Goal: Transaction & Acquisition: Subscribe to service/newsletter

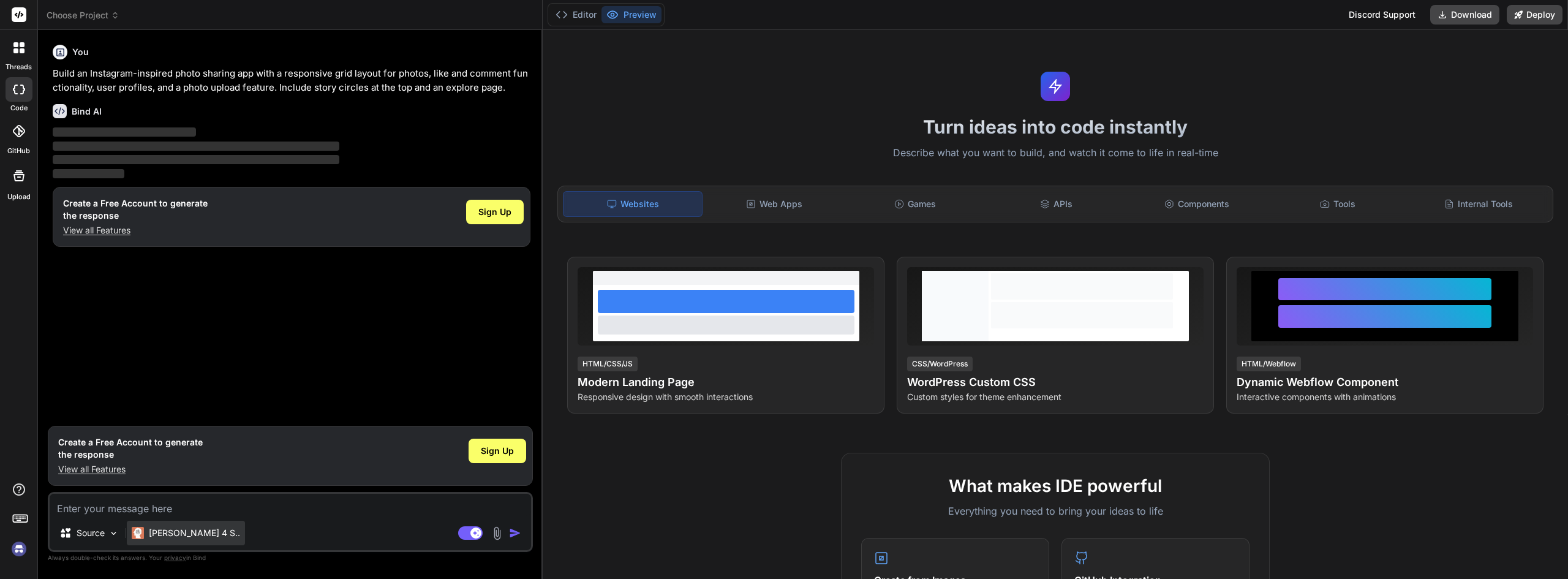
click at [158, 528] on p "[PERSON_NAME] 4 S.." at bounding box center [194, 533] width 91 height 12
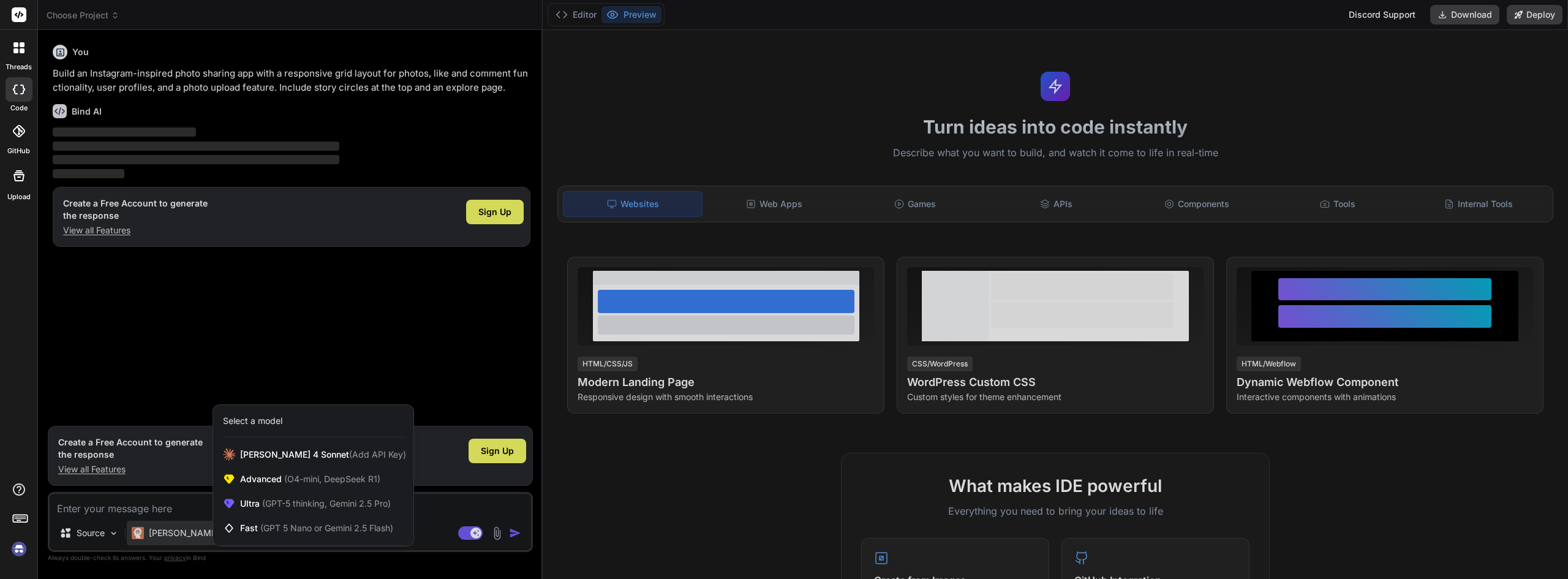
click at [316, 345] on div at bounding box center [784, 290] width 1568 height 579
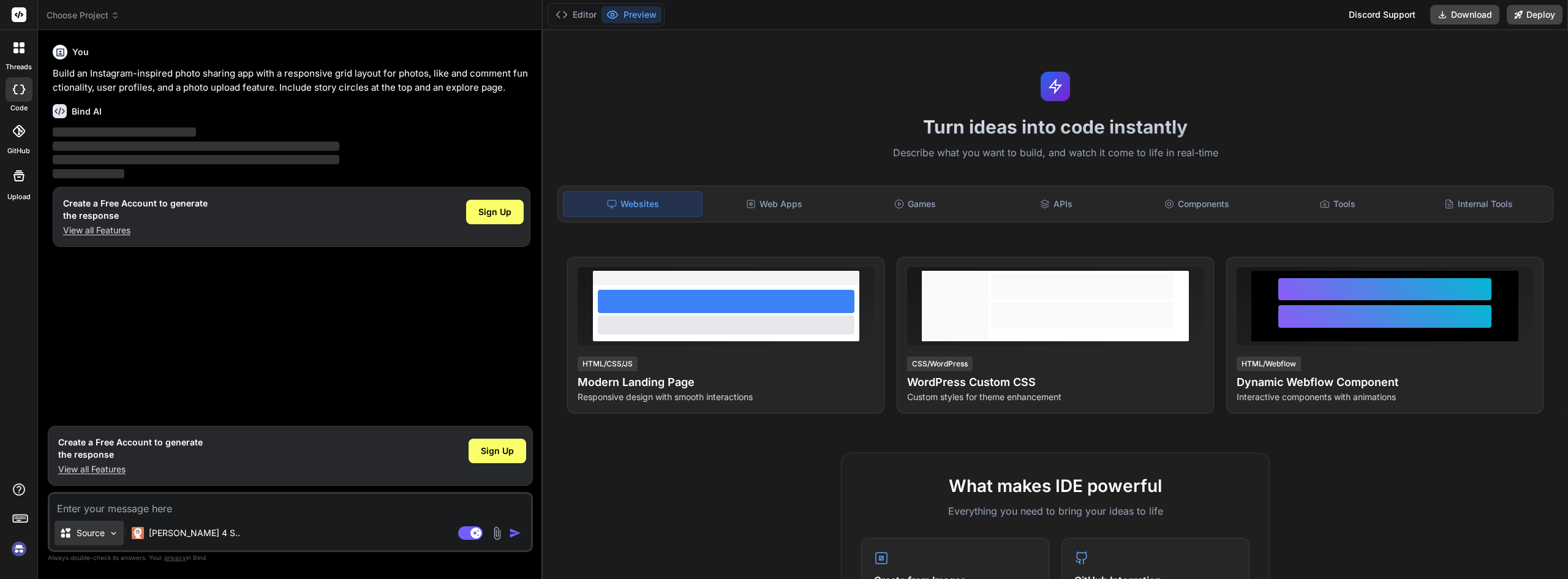
click at [111, 528] on img at bounding box center [114, 533] width 11 height 11
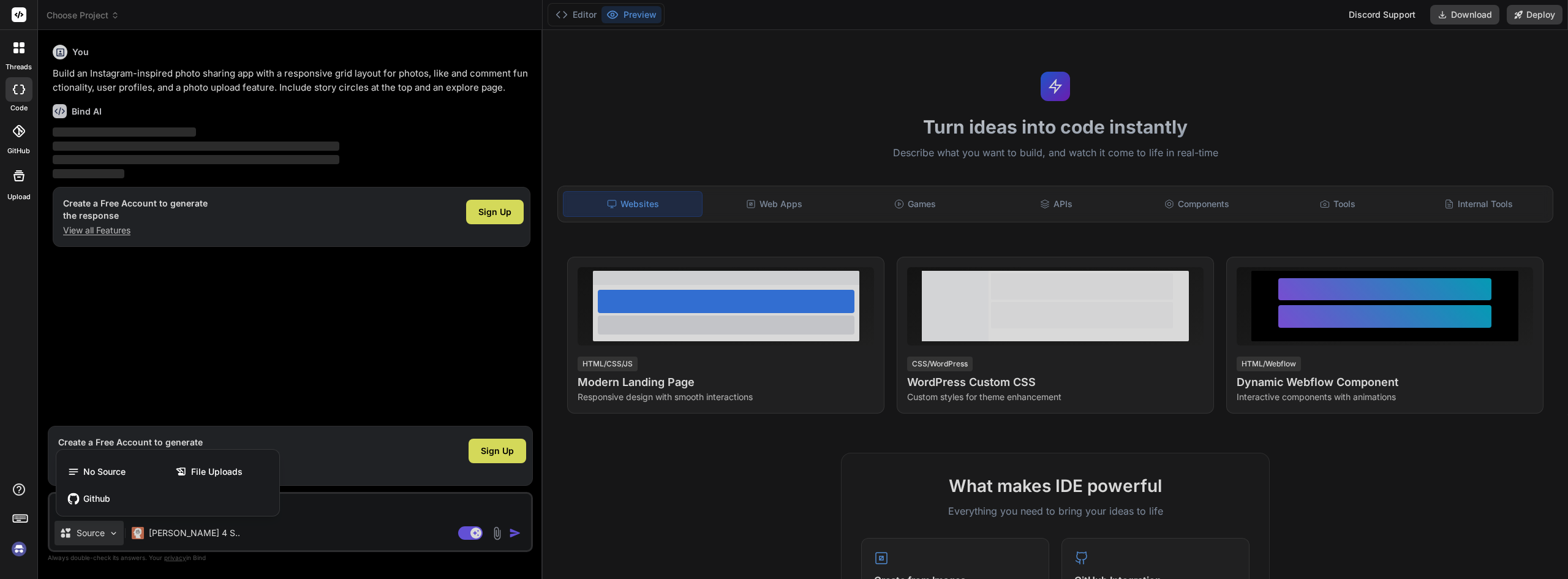
click at [316, 511] on div at bounding box center [784, 290] width 1568 height 579
type textarea "x"
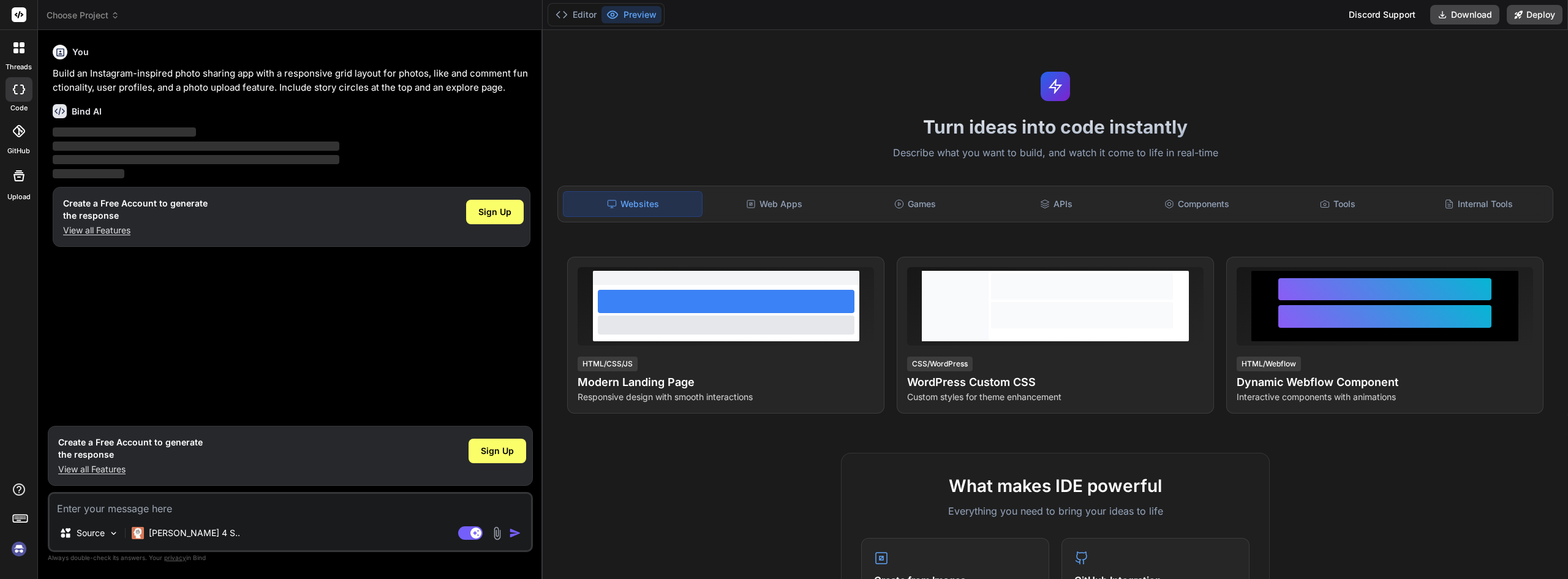
click at [332, 507] on textarea at bounding box center [290, 504] width 481 height 22
click at [787, 208] on div "Web Apps" at bounding box center [774, 204] width 139 height 26
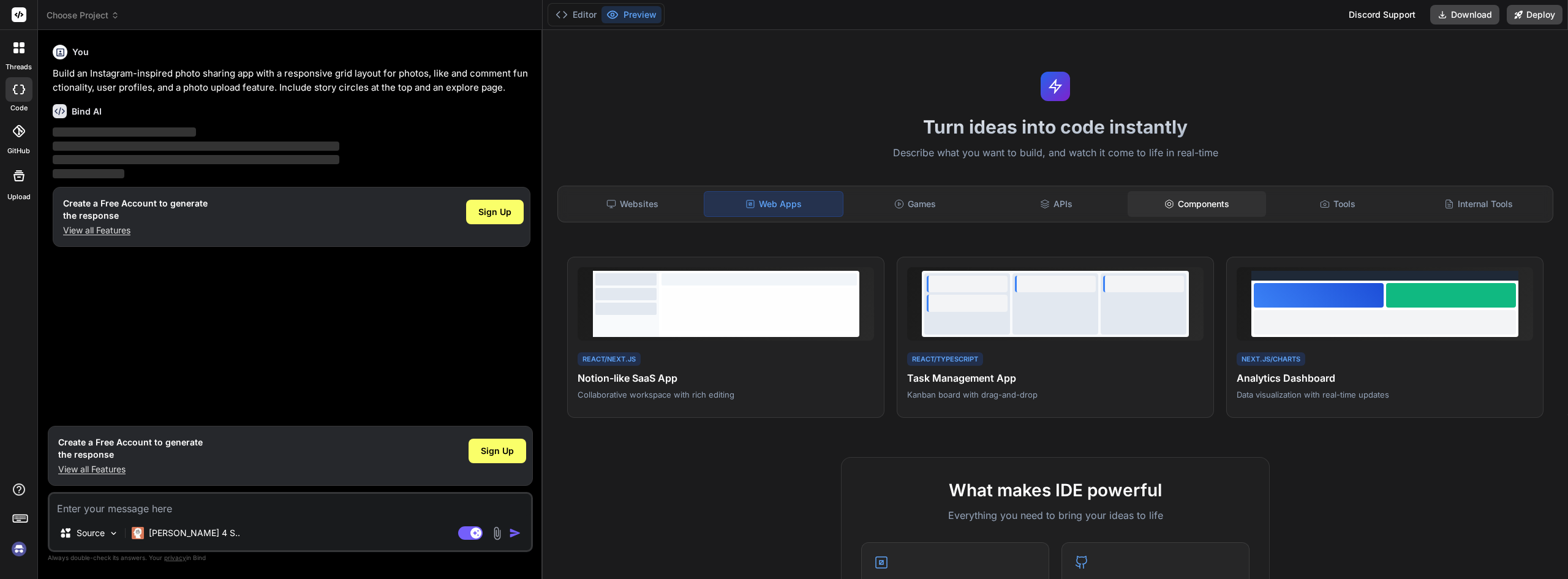
click at [1187, 211] on div "Components" at bounding box center [1196, 204] width 139 height 26
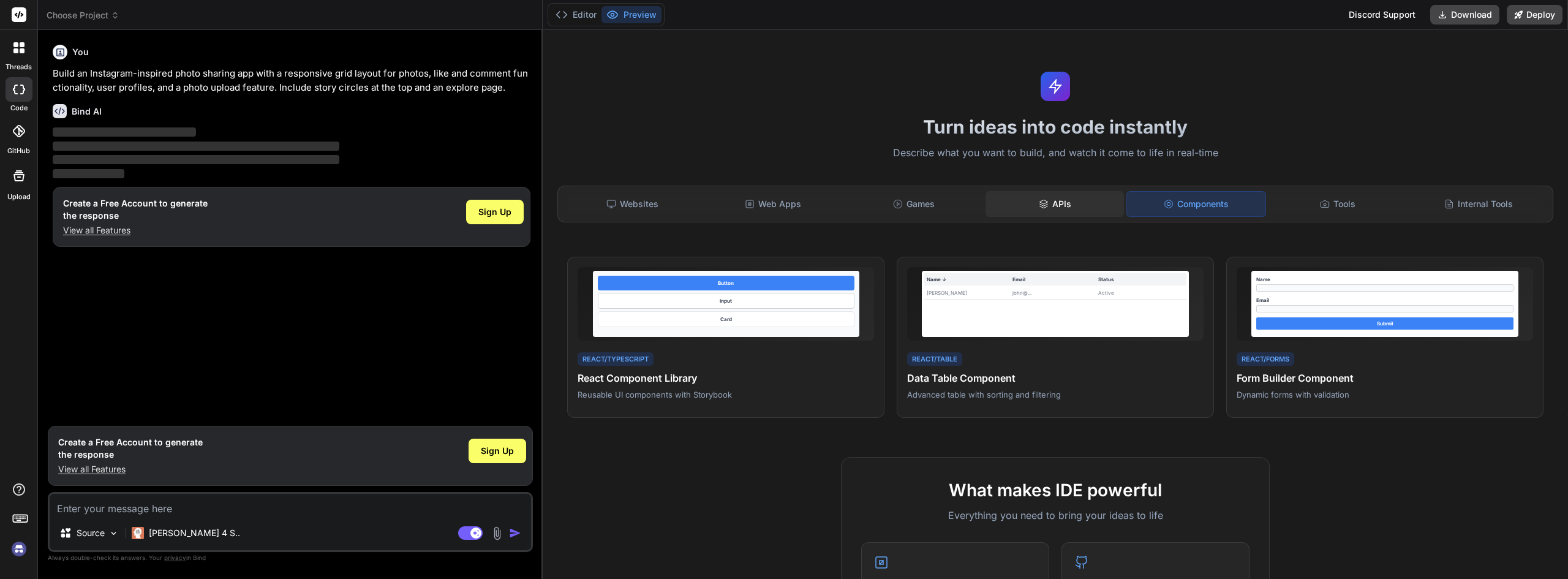
click at [1054, 207] on div "APIs" at bounding box center [1054, 204] width 139 height 26
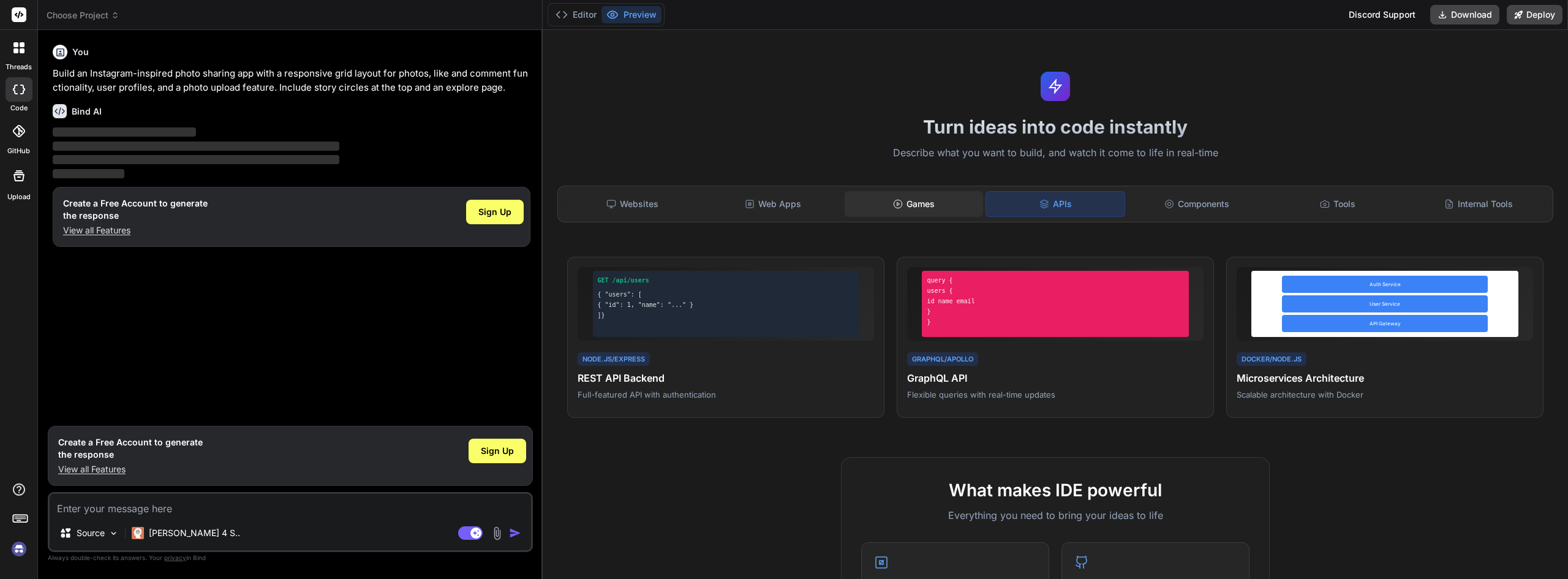
click at [930, 211] on div "Games" at bounding box center [914, 204] width 139 height 26
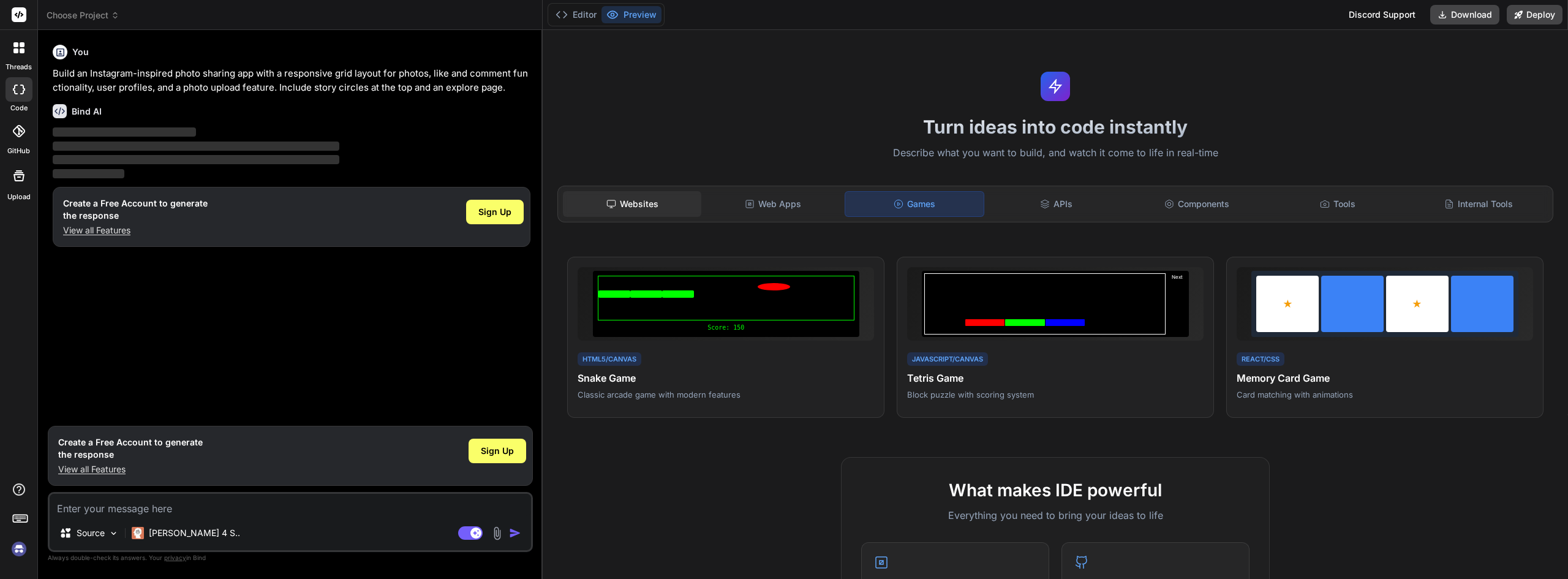
click at [594, 203] on div "Websites" at bounding box center [632, 204] width 139 height 26
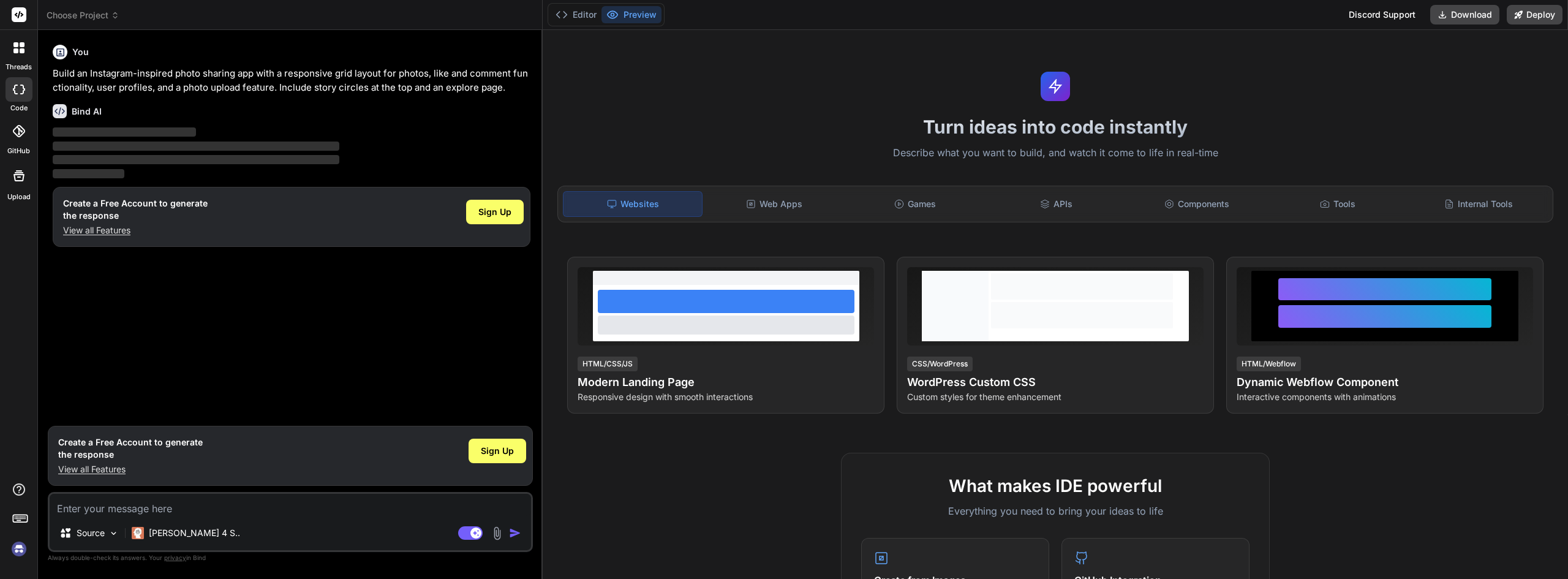
click at [162, 505] on textarea at bounding box center [290, 504] width 481 height 22
type textarea "C"
type textarea "x"
type textarea "Cr"
type textarea "x"
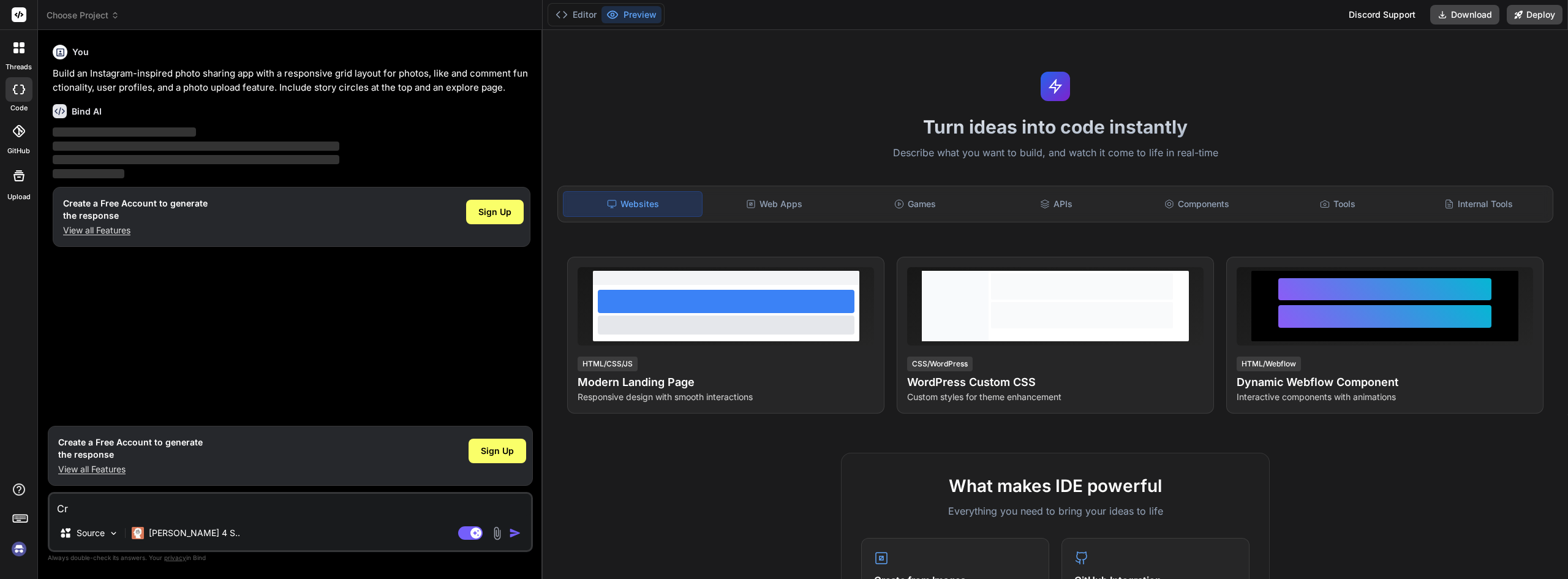
type textarea "Cri"
type textarea "x"
type textarea "Crie"
type textarea "x"
type textarea "Crie"
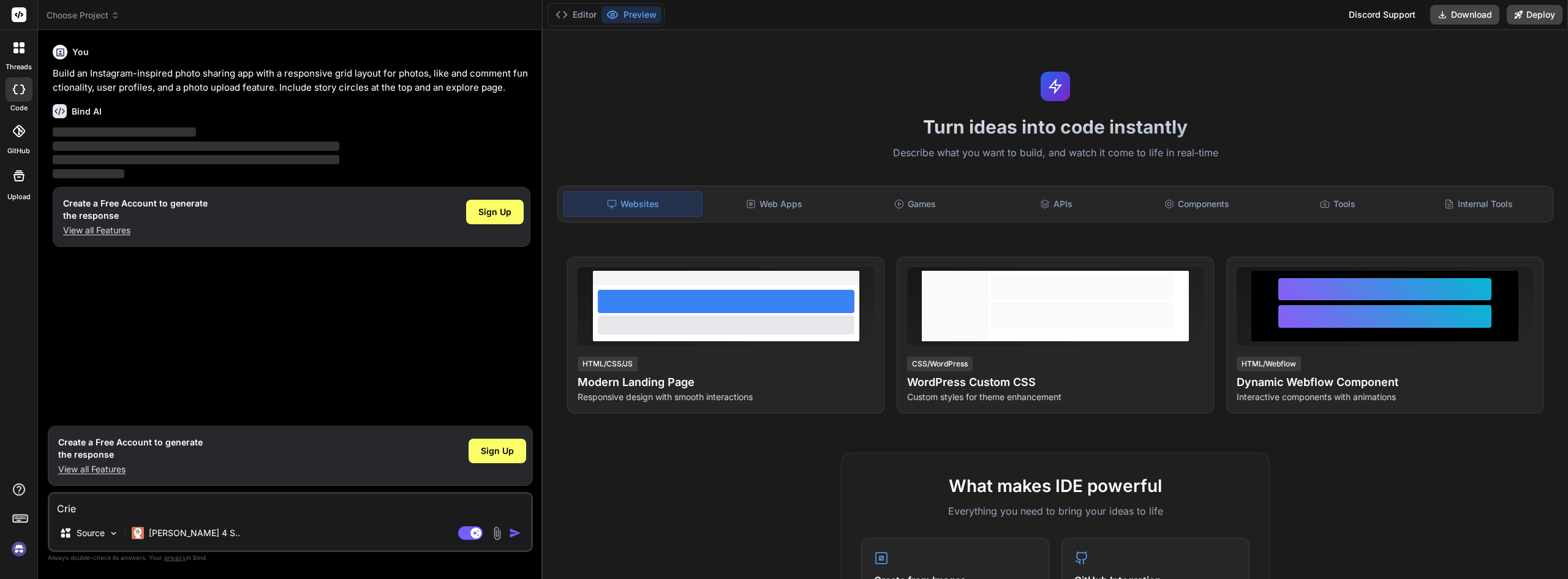
type textarea "x"
type textarea "Crie u"
type textarea "x"
type textarea "Crie um"
type textarea "x"
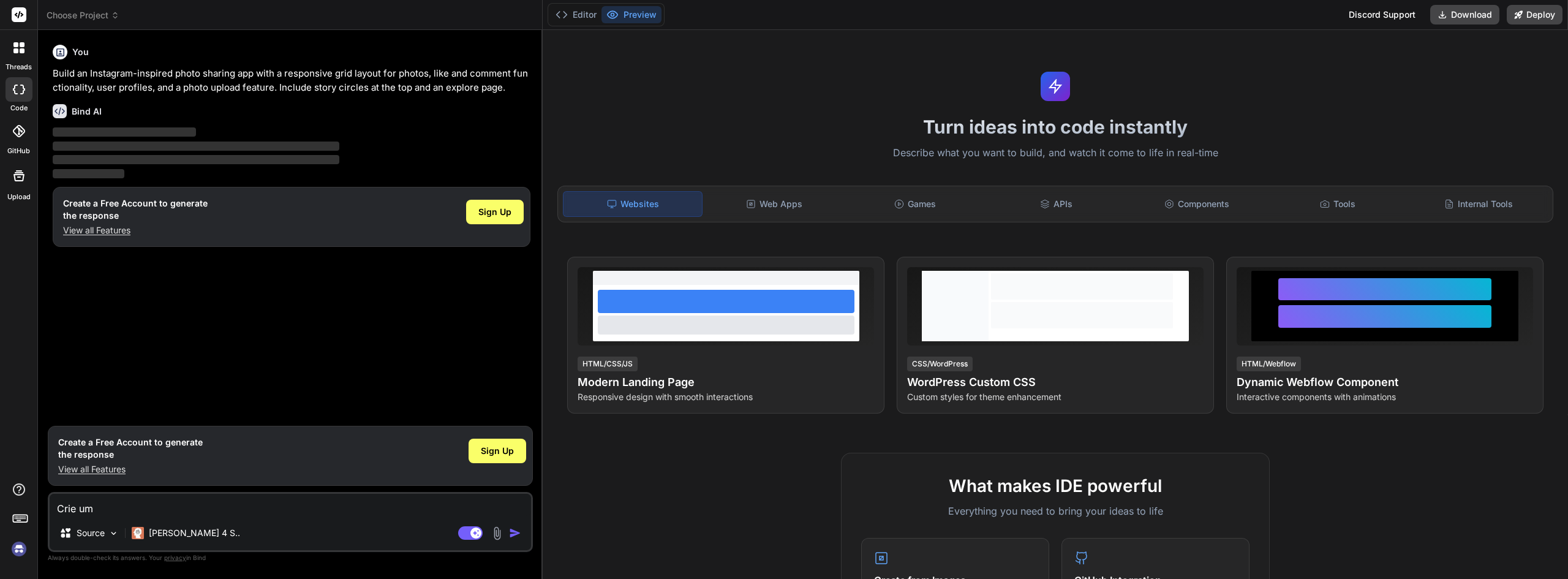
type textarea "Crie um"
type textarea "x"
type textarea "Crie um p"
type textarea "x"
type textarea "Crie um"
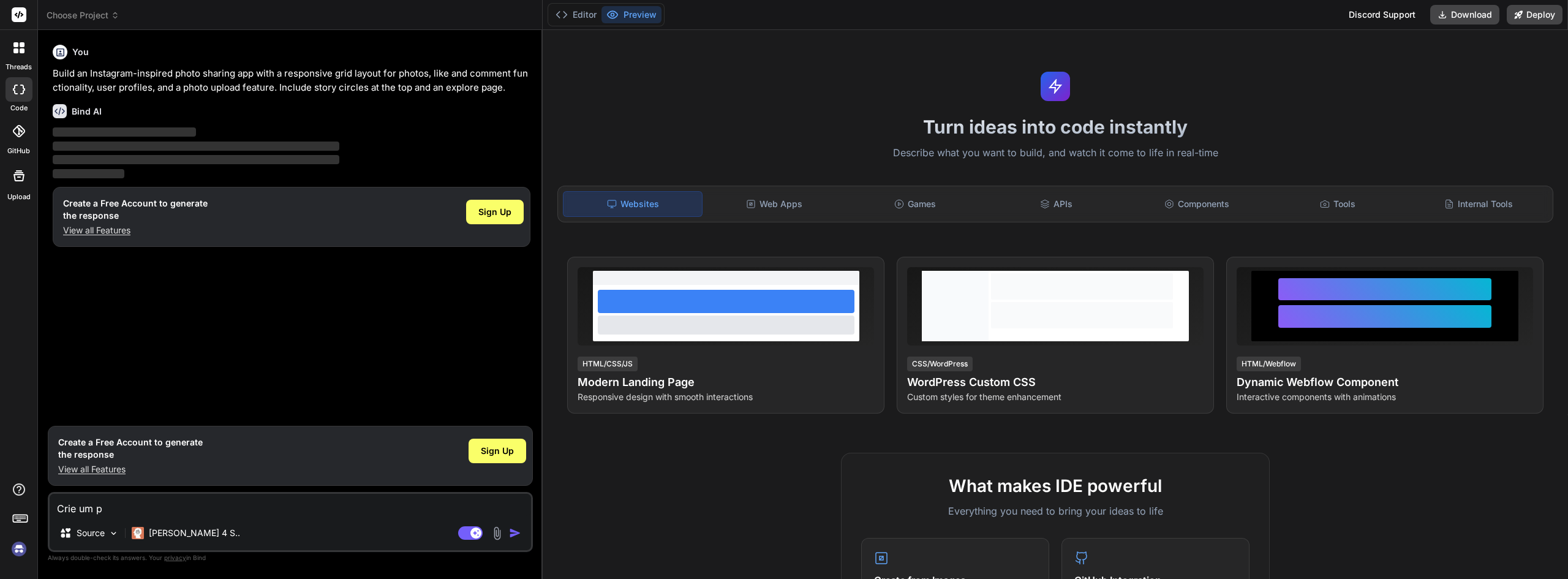
type textarea "x"
type textarea "Crie um"
type textarea "x"
type textarea "Crie uma"
type textarea "x"
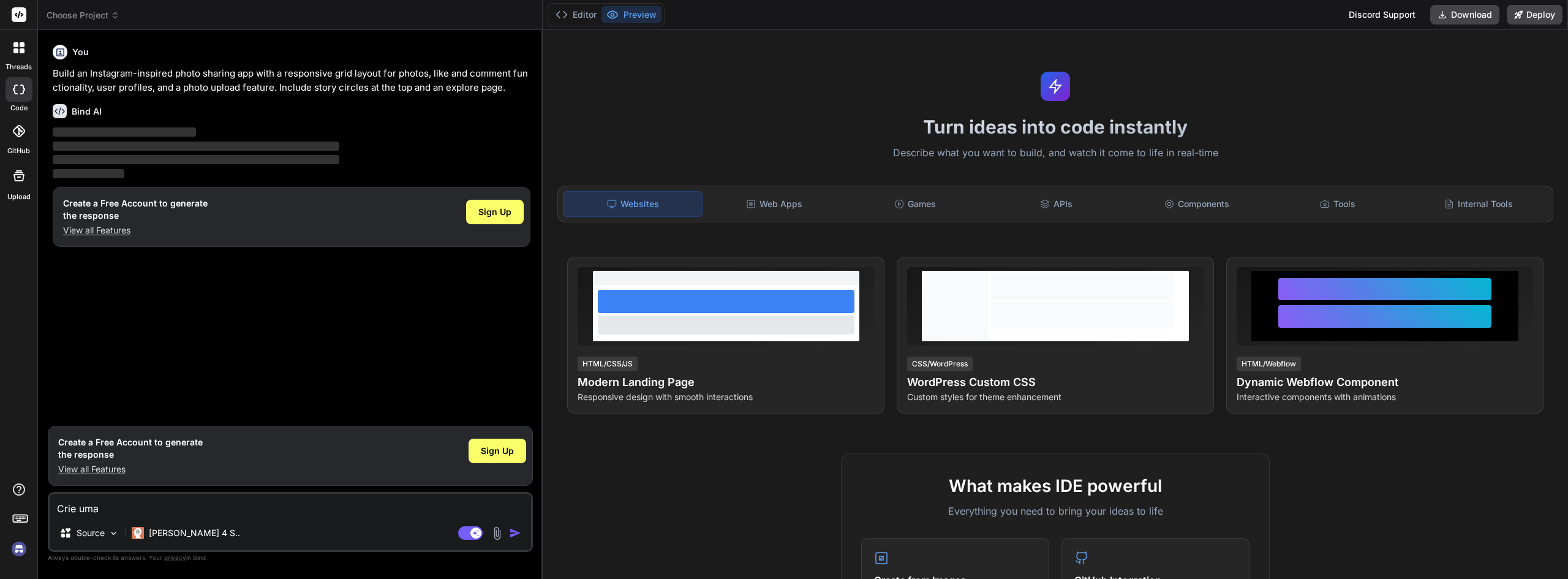
type textarea "Crie uma"
type textarea "x"
type textarea "Crie uma d"
type textarea "x"
type textarea "Crie uma da"
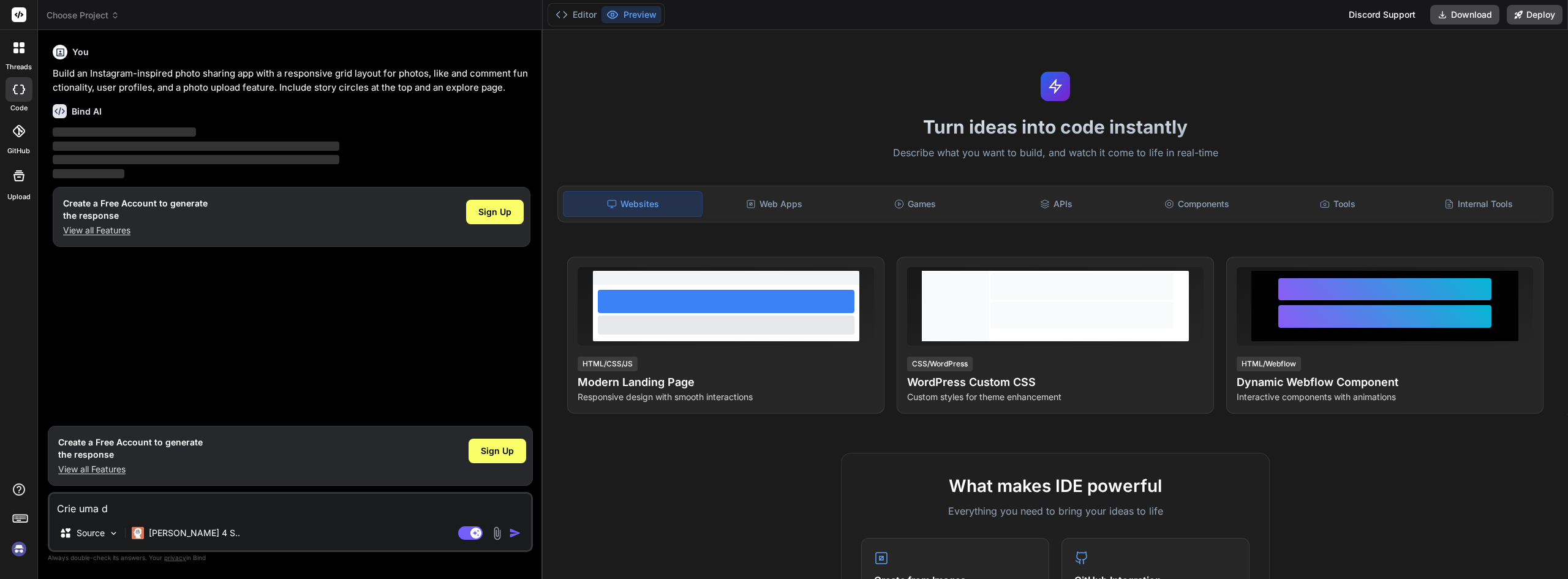
type textarea "x"
type textarea "Crie uma das"
type textarea "x"
type textarea "Crie uma dash"
type textarea "x"
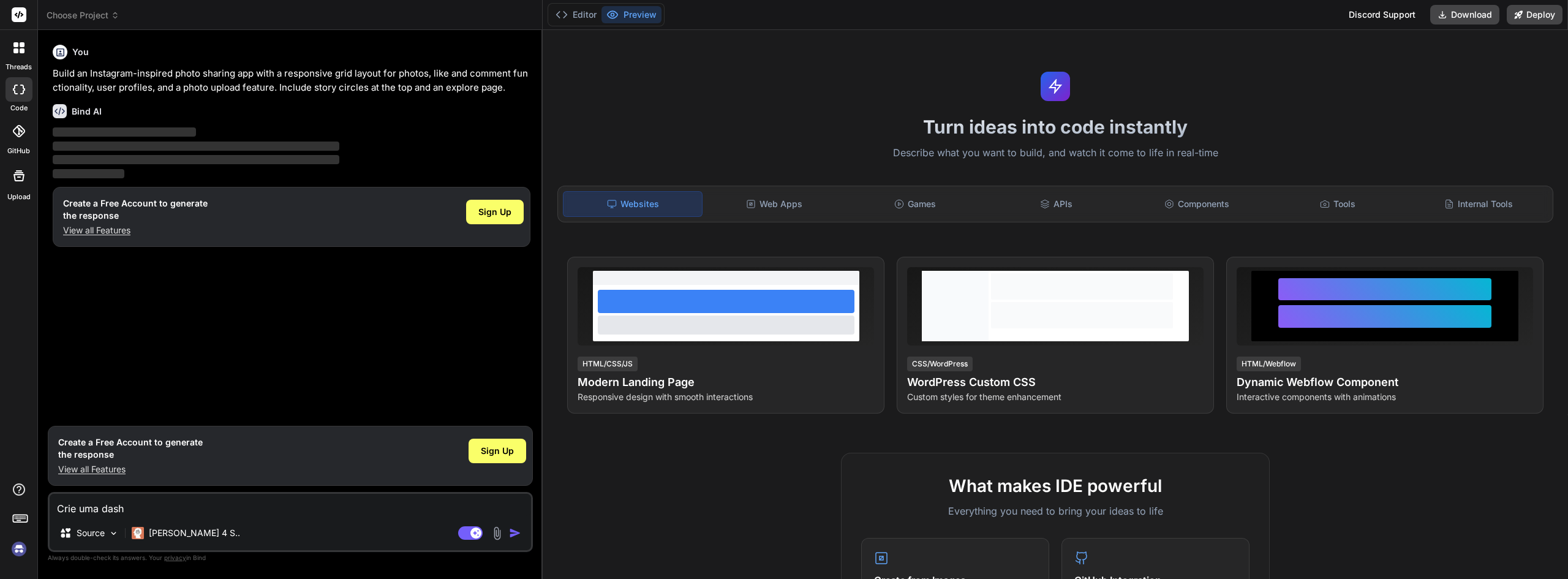
type textarea "Crie uma dash"
type textarea "x"
type textarea "Crie uma dash a"
type textarea "x"
type textarea "Crie uma dash ad"
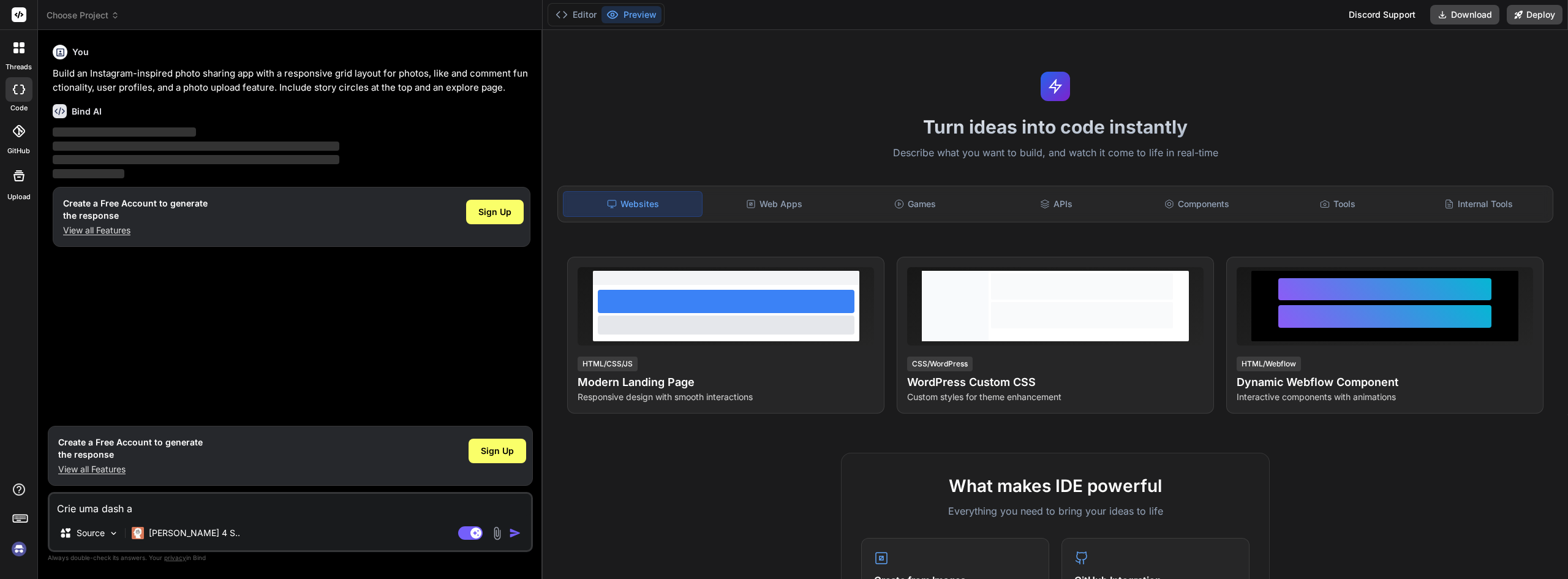
type textarea "x"
type textarea "Crie uma dash adm"
type textarea "x"
type textarea "Crie uma dash admi"
type textarea "x"
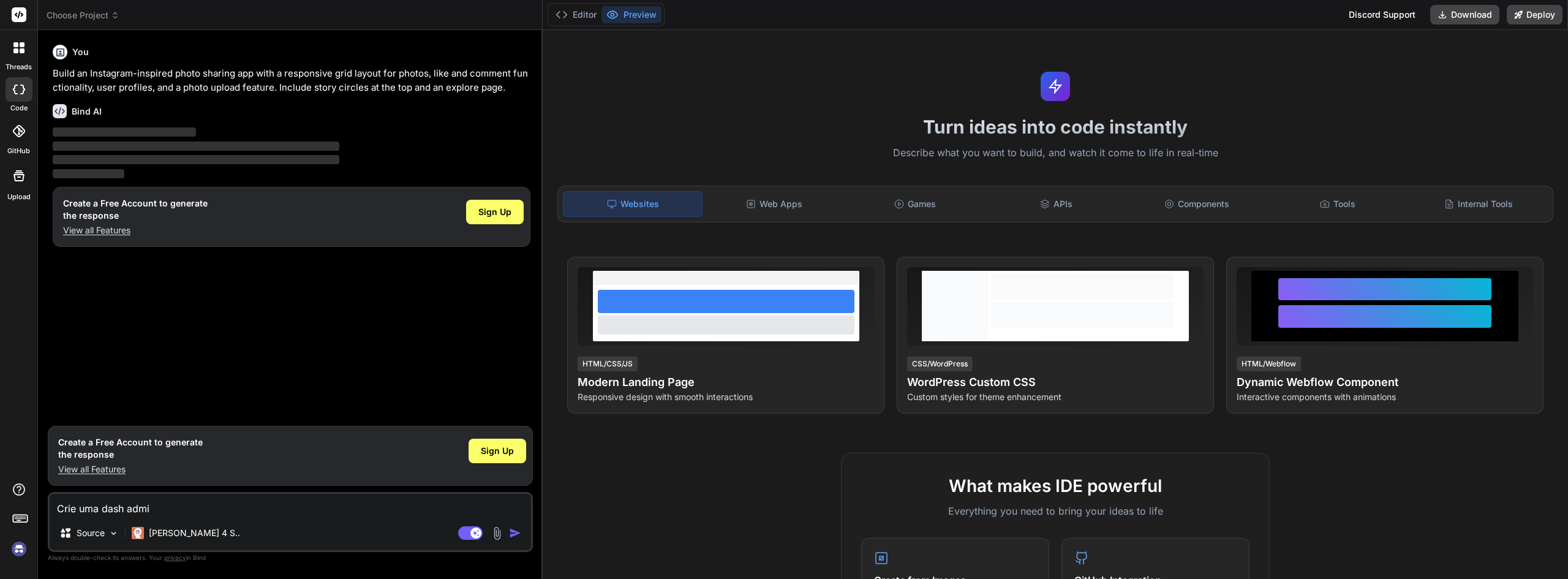
type textarea "Crie uma dash admin"
type textarea "x"
type textarea "Crie uma dash admin"
type textarea "x"
type textarea "Crie uma dash admin b"
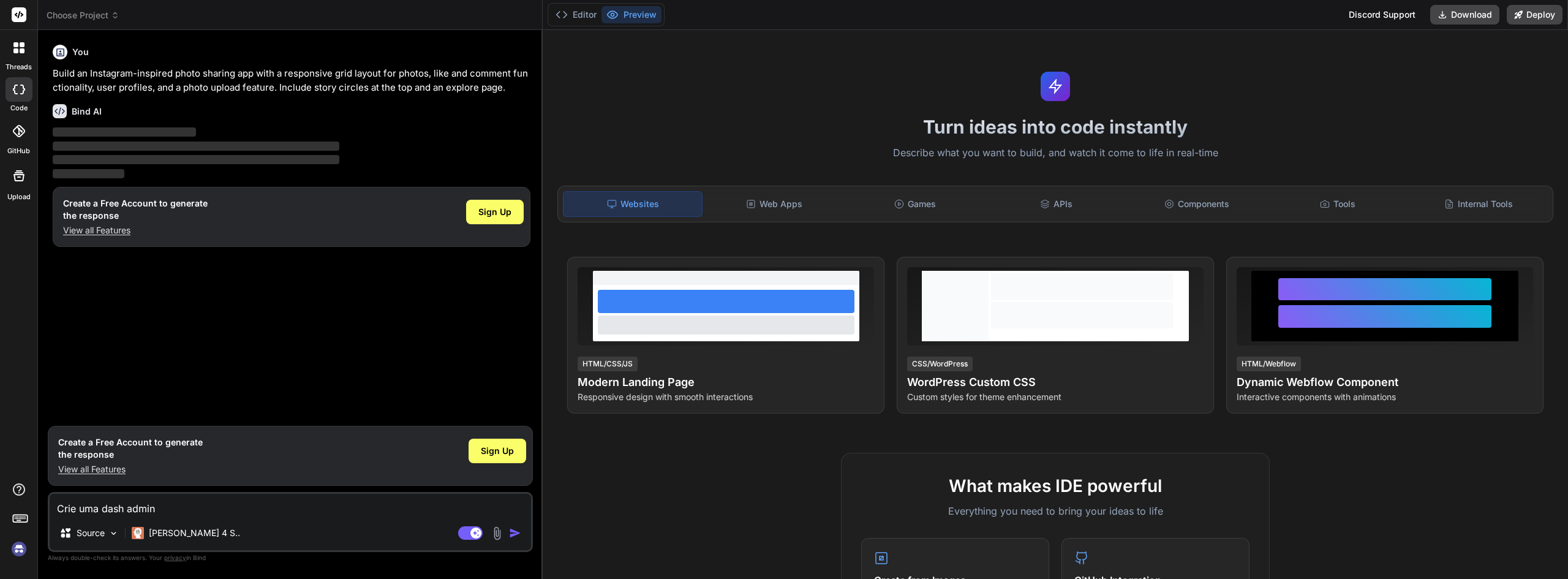
type textarea "x"
type textarea "Crie uma dash admin bo"
type textarea "x"
type textarea "Crie uma dash admin bon"
type textarea "x"
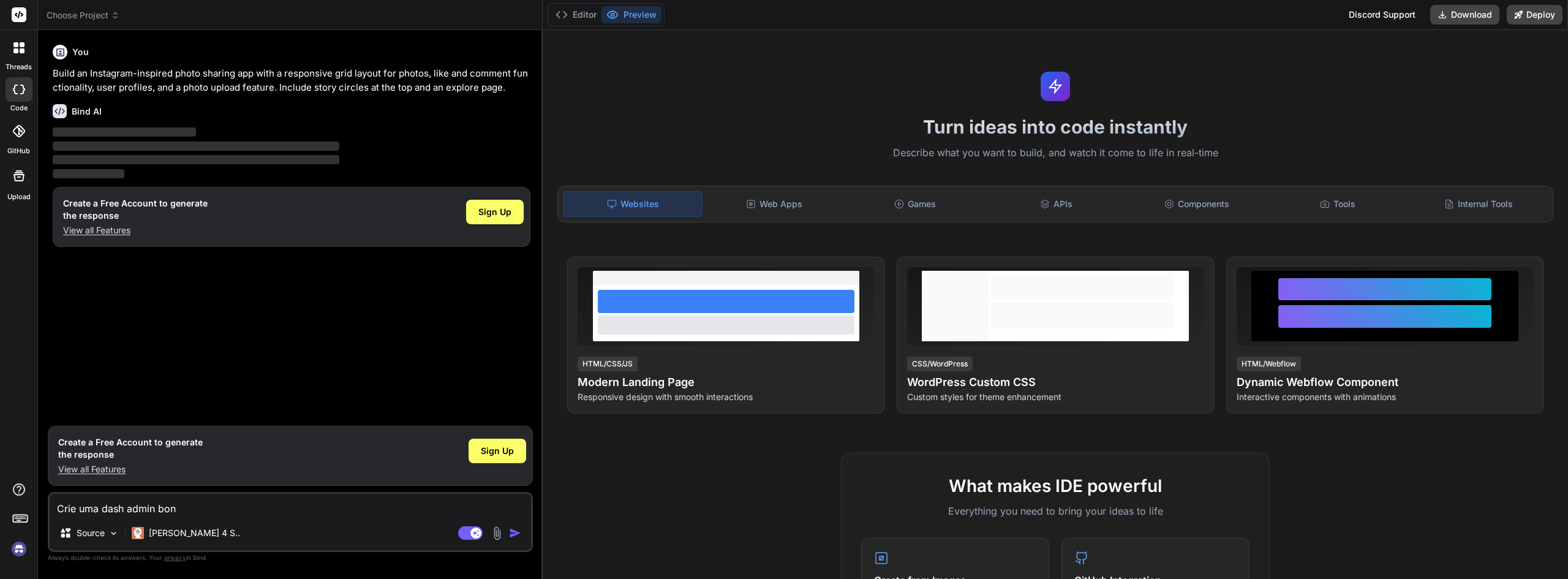
type textarea "Crie uma dash admin boni"
type textarea "x"
type textarea "Crie uma dash admin bonit"
type textarea "x"
type textarea "Crie uma dash admin bonita"
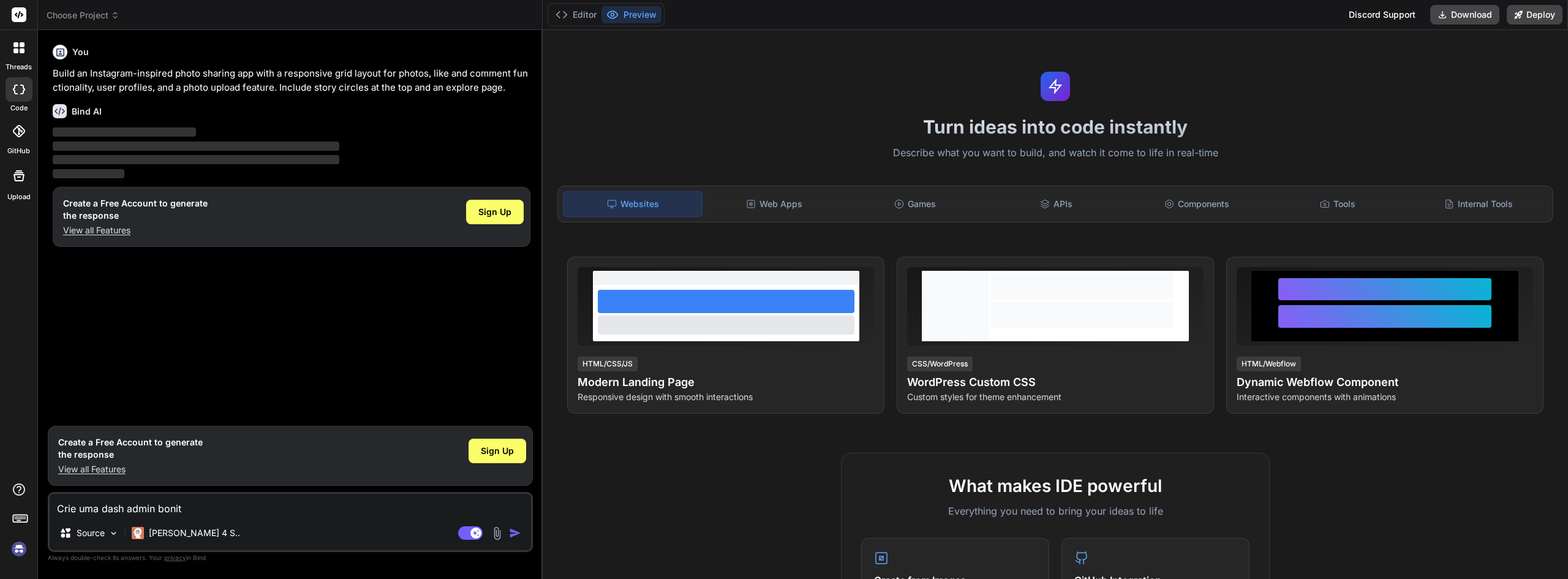
type textarea "x"
type textarea "Crie uma dash admin bonita"
type textarea "x"
type textarea "Crie uma dash admin bonita e"
type textarea "x"
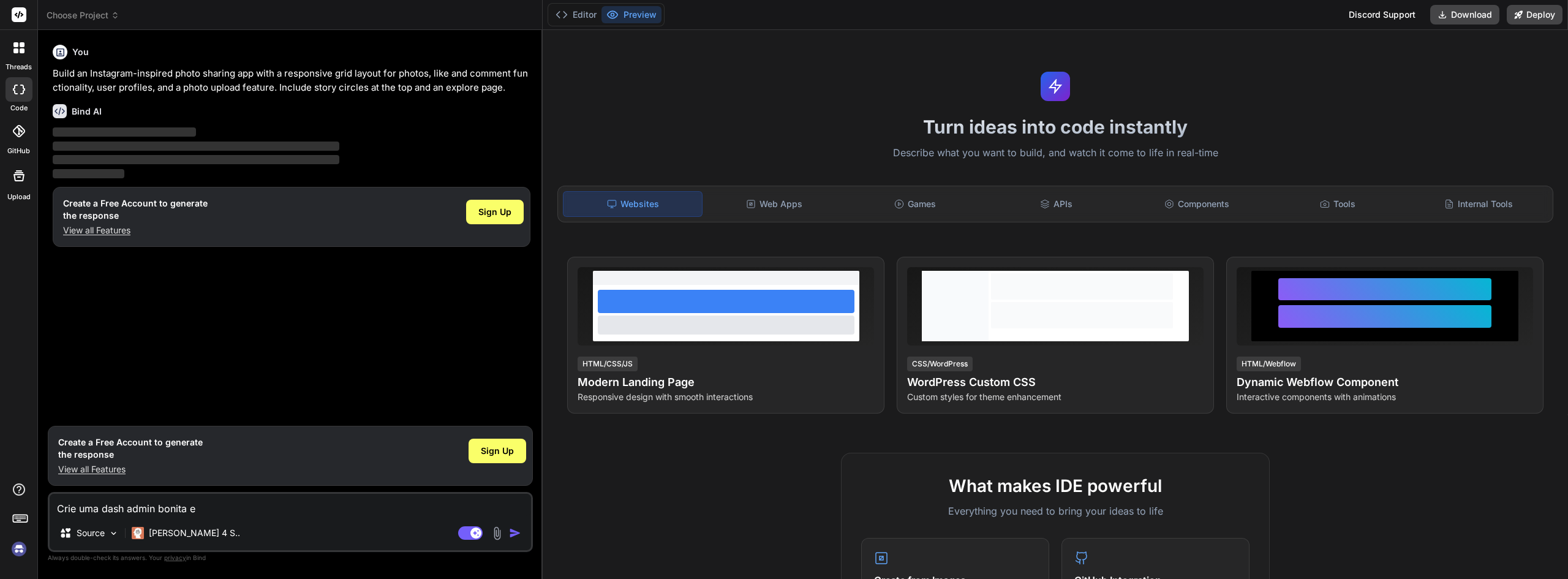
type textarea "Crie uma dash admin bonita e"
type textarea "x"
type textarea "Crie uma dash admin bonita e m"
type textarea "x"
type textarea "Crie uma dash admin bonita e mo"
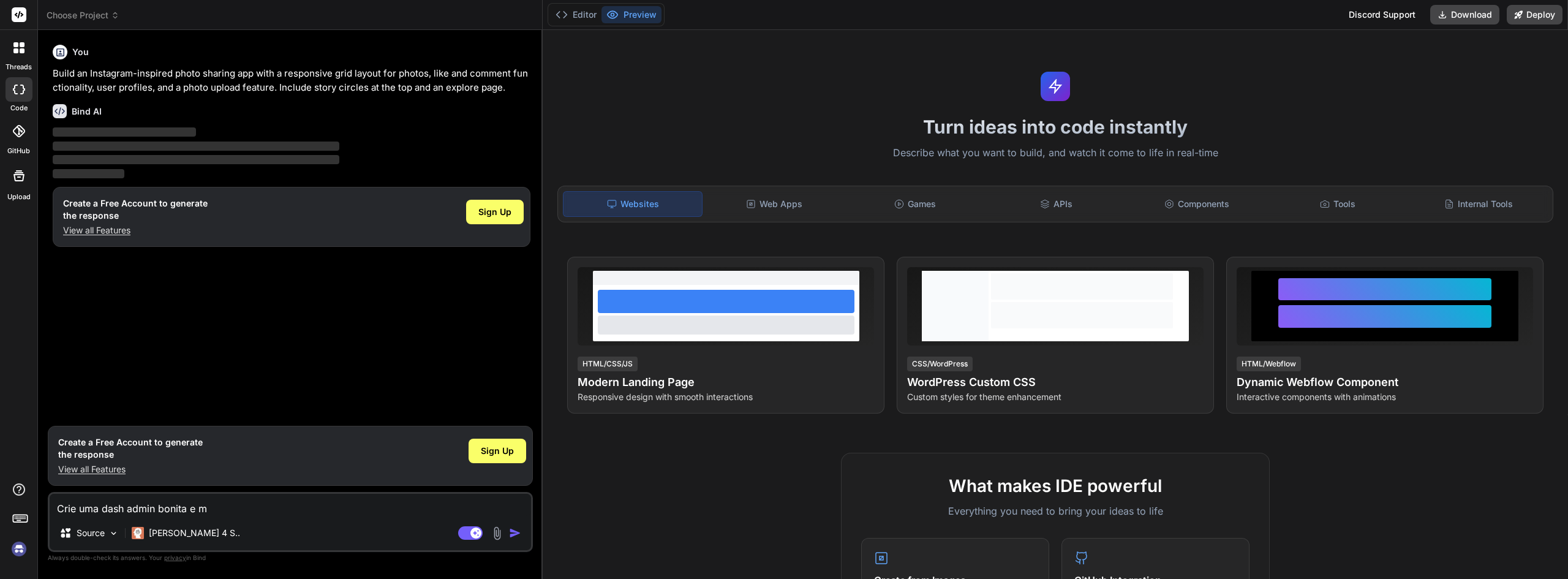
type textarea "x"
type textarea "Crie uma dash admin bonita e mod"
type textarea "x"
type textarea "Crie uma dash admin bonita e mode"
type textarea "x"
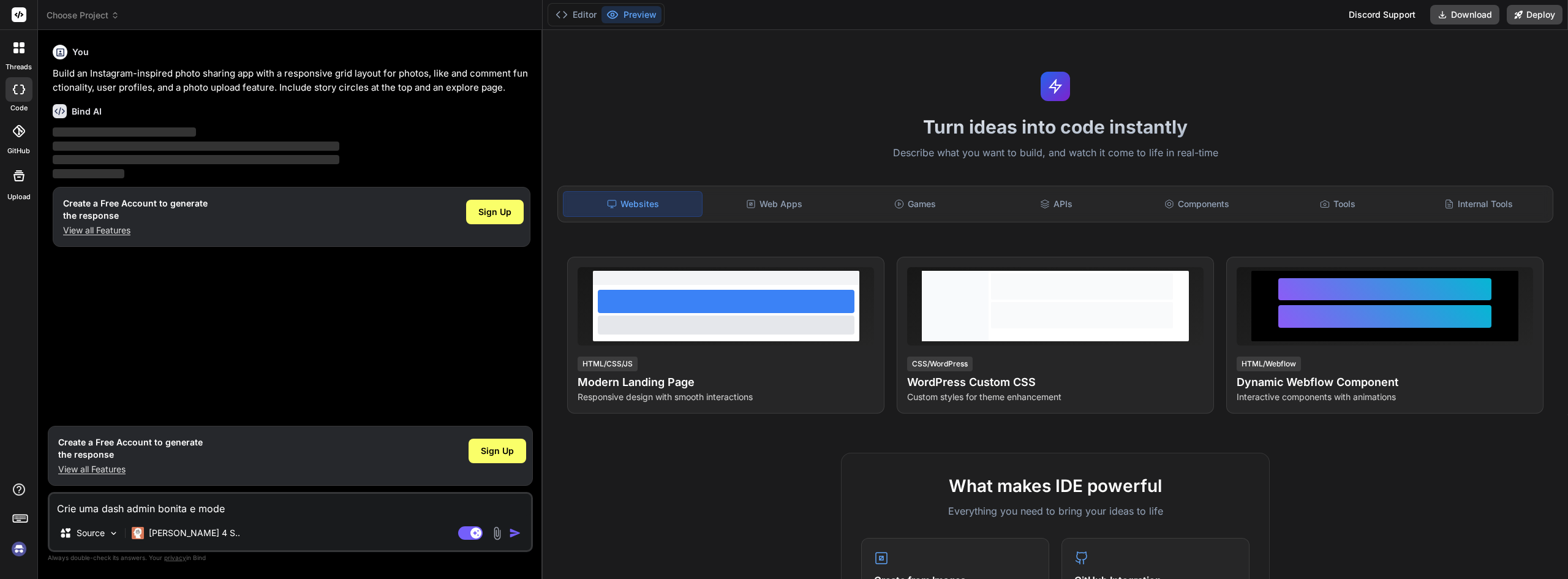
type textarea "Crie uma dash admin bonita e moder"
type textarea "x"
type textarea "Crie uma dash admin bonita e modern"
type textarea "x"
type textarea "Crie uma dash admin bonita e moderna"
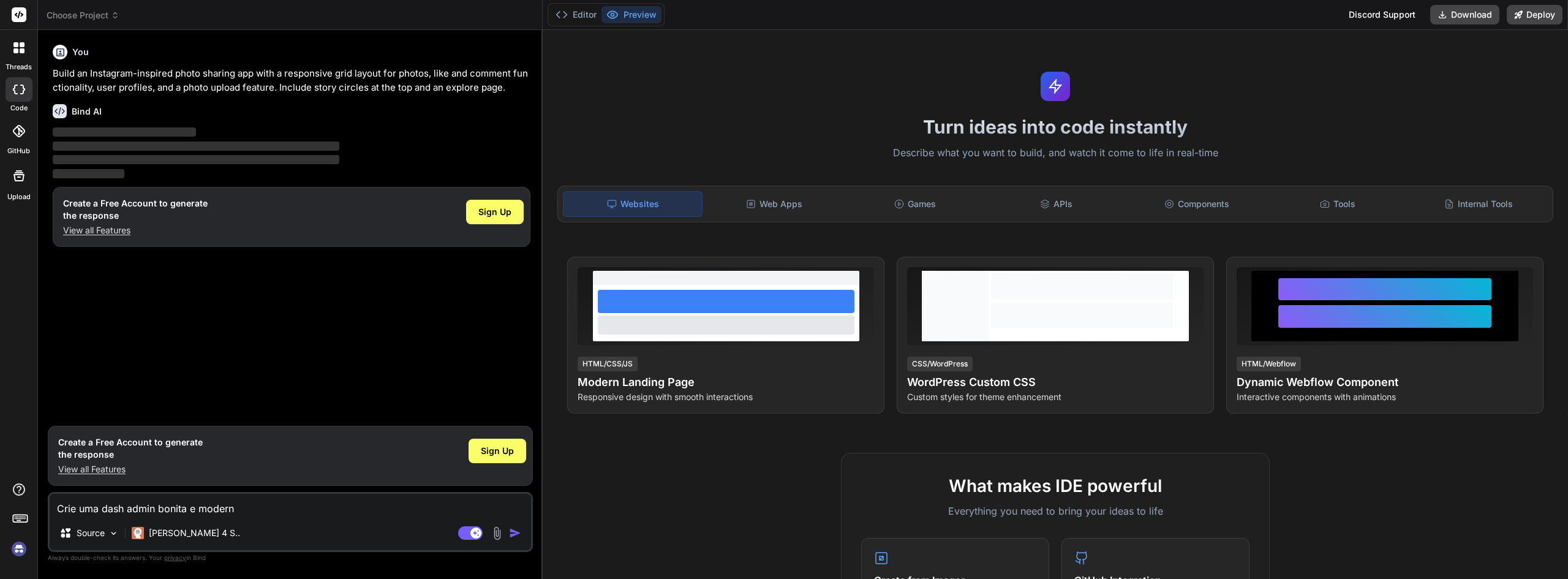
type textarea "x"
type textarea "Crie uma dash admin bonita e moderna"
click at [516, 528] on img "button" at bounding box center [515, 533] width 12 height 12
click at [516, 529] on img "button" at bounding box center [515, 533] width 12 height 12
click at [479, 212] on span "Sign Up" at bounding box center [494, 212] width 33 height 12
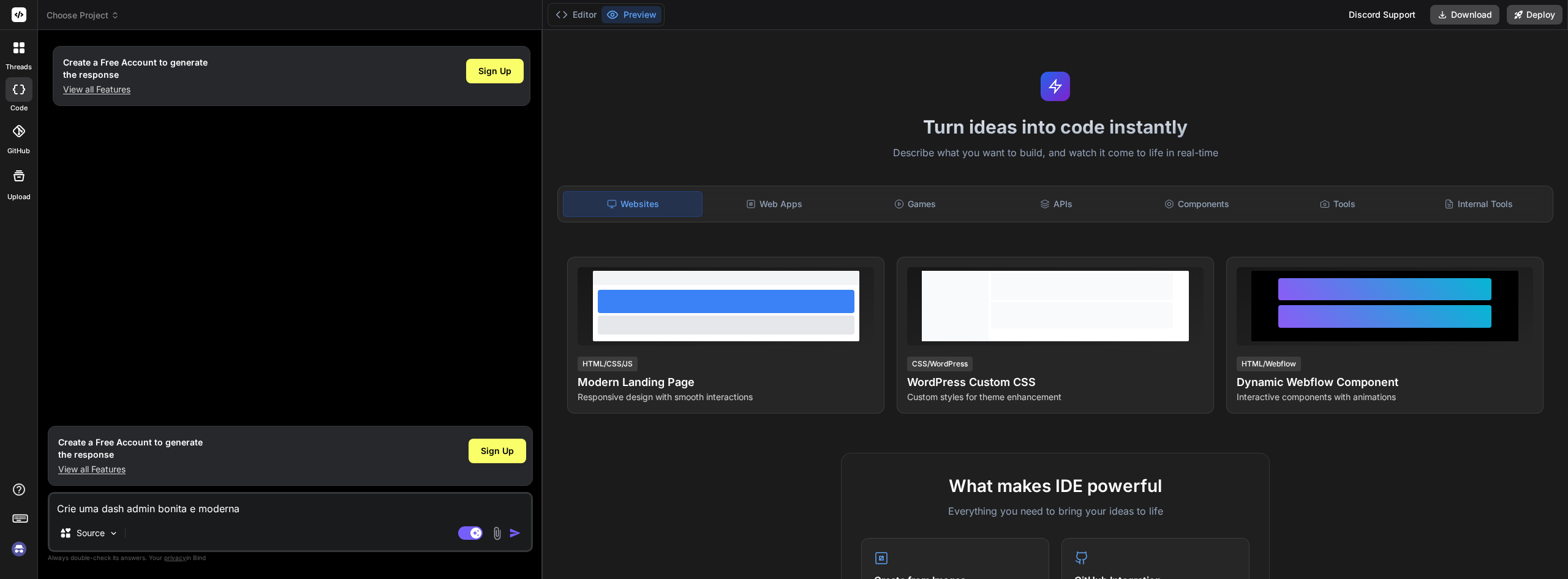
click at [519, 534] on img "button" at bounding box center [515, 533] width 12 height 12
click at [519, 530] on img "button" at bounding box center [515, 533] width 12 height 12
click at [502, 456] on span "Sign Up" at bounding box center [497, 450] width 33 height 12
click at [142, 502] on textarea "Crie uma dash admin bonita e moderna" at bounding box center [290, 504] width 481 height 22
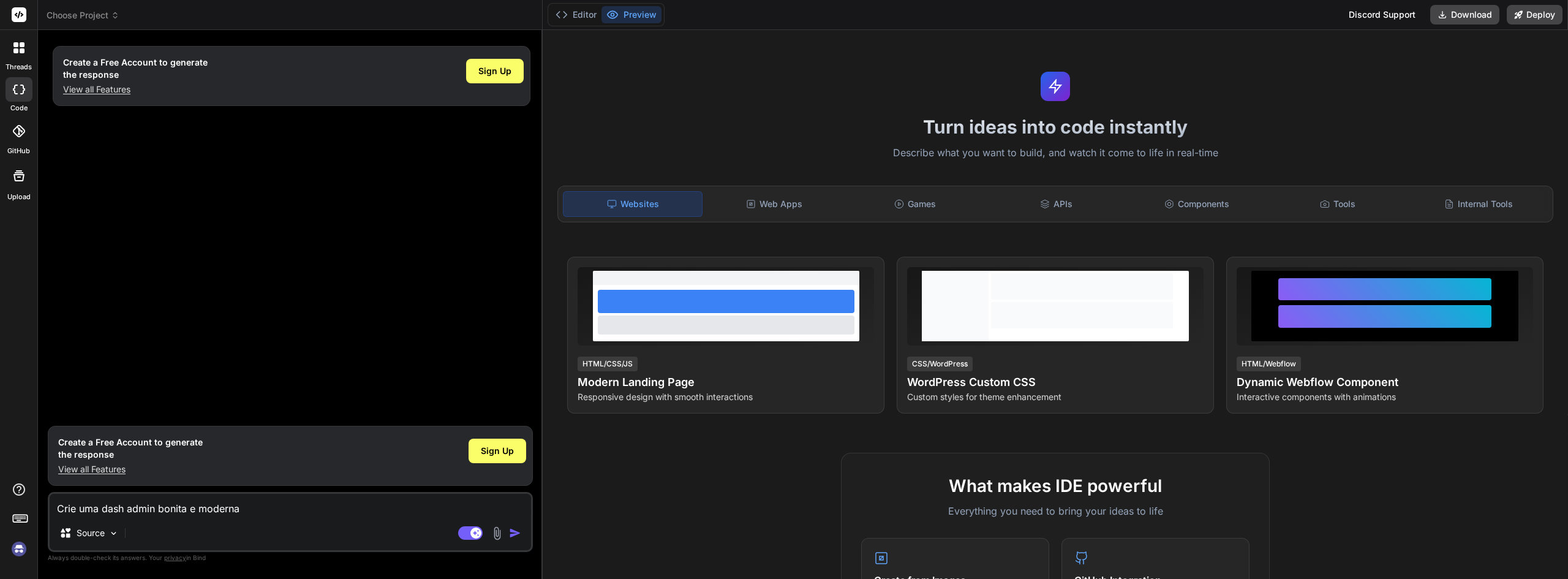
click at [142, 502] on textarea "Crie uma dash admin bonita e moderna" at bounding box center [290, 504] width 481 height 22
type textarea "x"
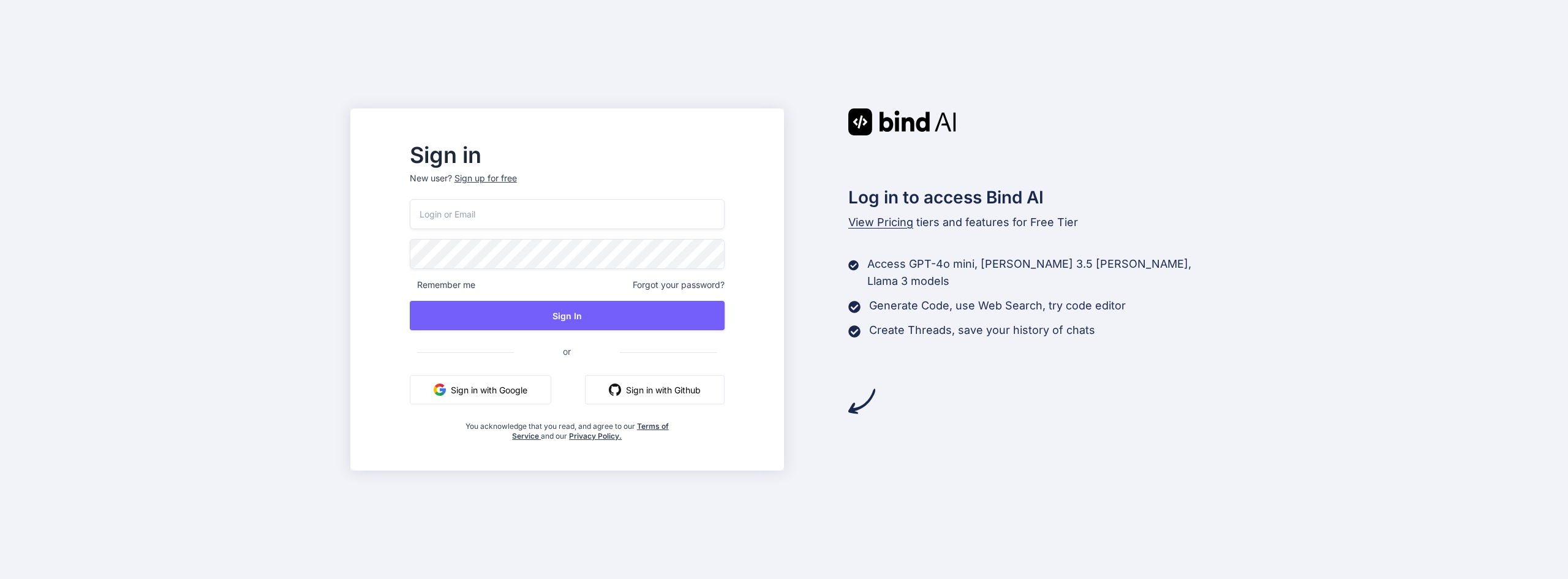
click at [552, 391] on button "Sign in with Google" at bounding box center [480, 389] width 142 height 29
click at [552, 389] on button "Sign in with Google" at bounding box center [480, 389] width 142 height 29
click at [522, 399] on button "Sign in with Google" at bounding box center [480, 389] width 142 height 29
click at [524, 386] on button "Sign in with Google" at bounding box center [480, 389] width 142 height 29
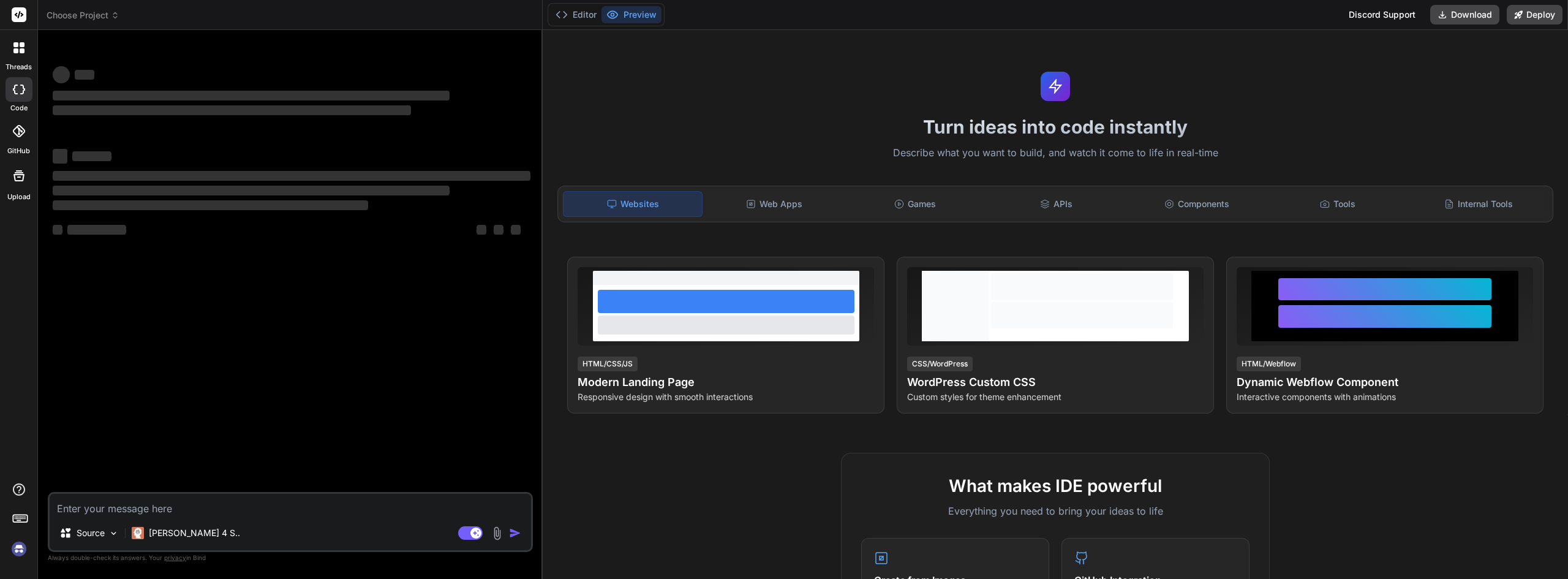
type textarea "x"
click at [191, 505] on textarea at bounding box center [290, 504] width 481 height 22
type textarea "Crie uma dash admin bonita e moderna"
type textarea "x"
type textarea "Crie uma dash admin bonita e moderna"
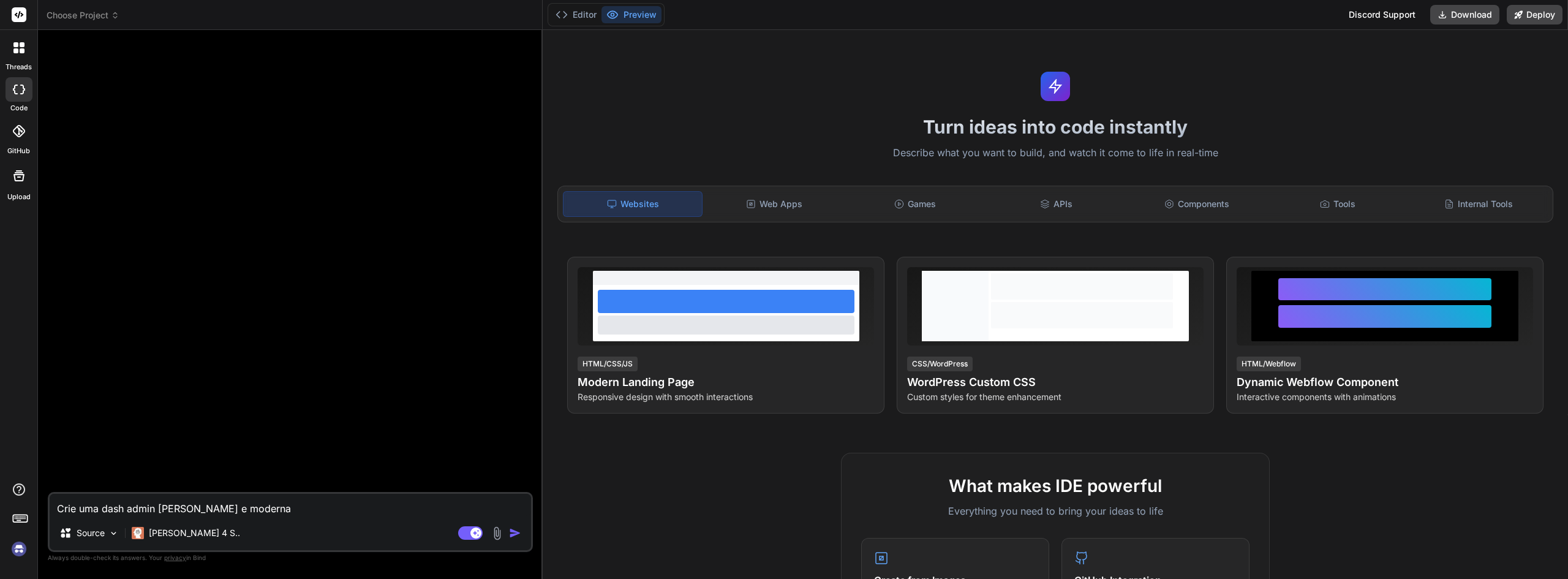
click at [512, 534] on img "button" at bounding box center [515, 533] width 12 height 12
type textarea "x"
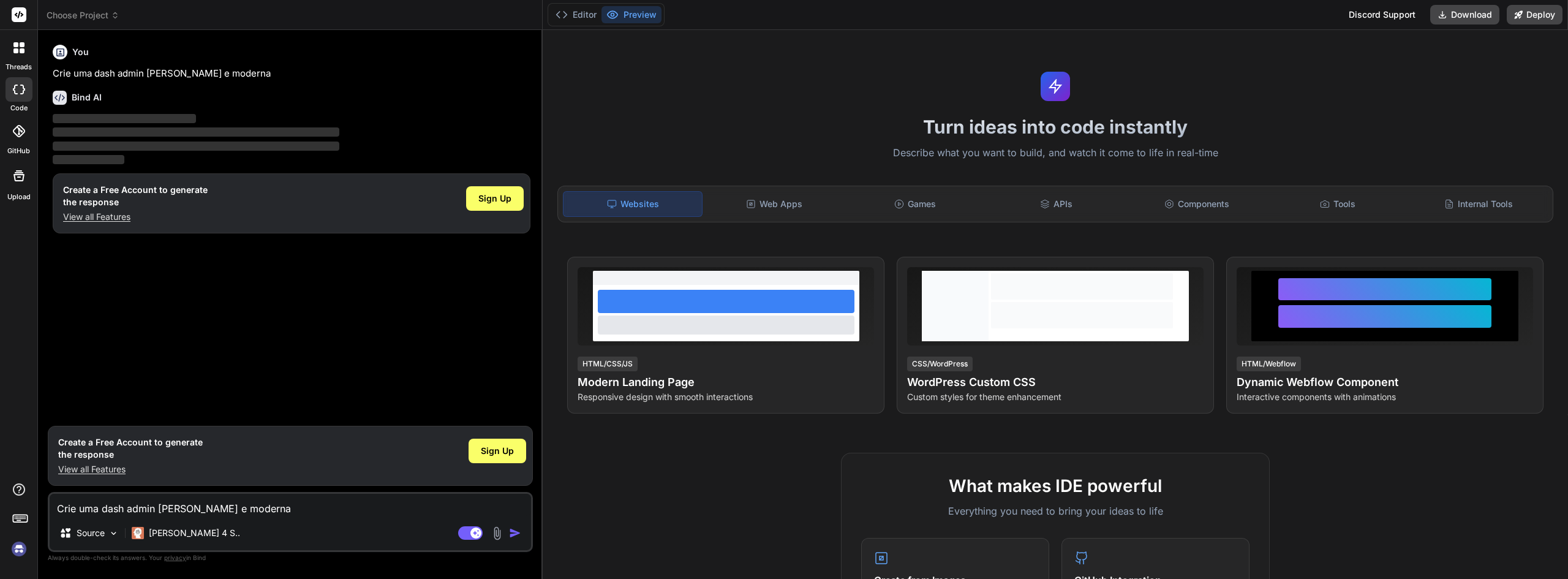
click at [182, 498] on textarea "Crie uma dash admin bonita e moderna" at bounding box center [290, 504] width 481 height 22
paste textarea "Crie uma dash admin bonita e moderna"
type textarea "Crie uma dash admin bonita e moderna"
type textarea "x"
type textarea "Crie uma dash admin bonita e moderna"
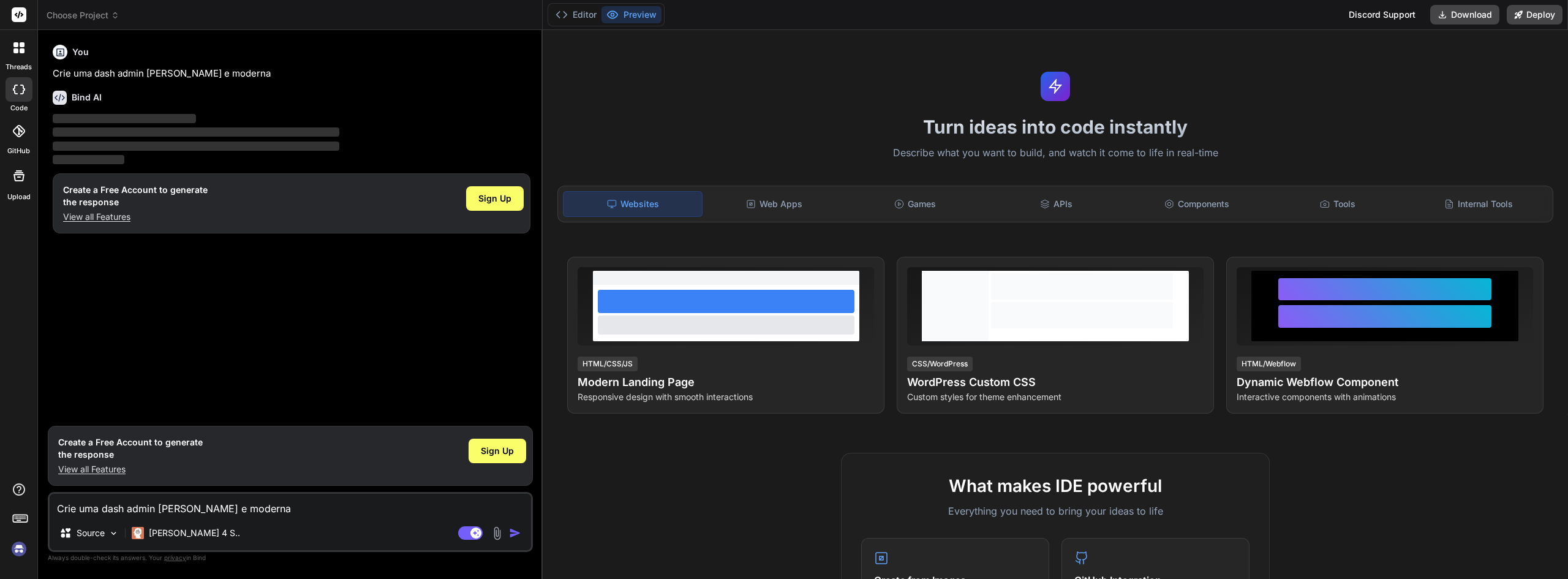
click at [518, 537] on img "button" at bounding box center [515, 533] width 12 height 12
click at [172, 532] on p "[PERSON_NAME] 4 S.." at bounding box center [194, 533] width 91 height 12
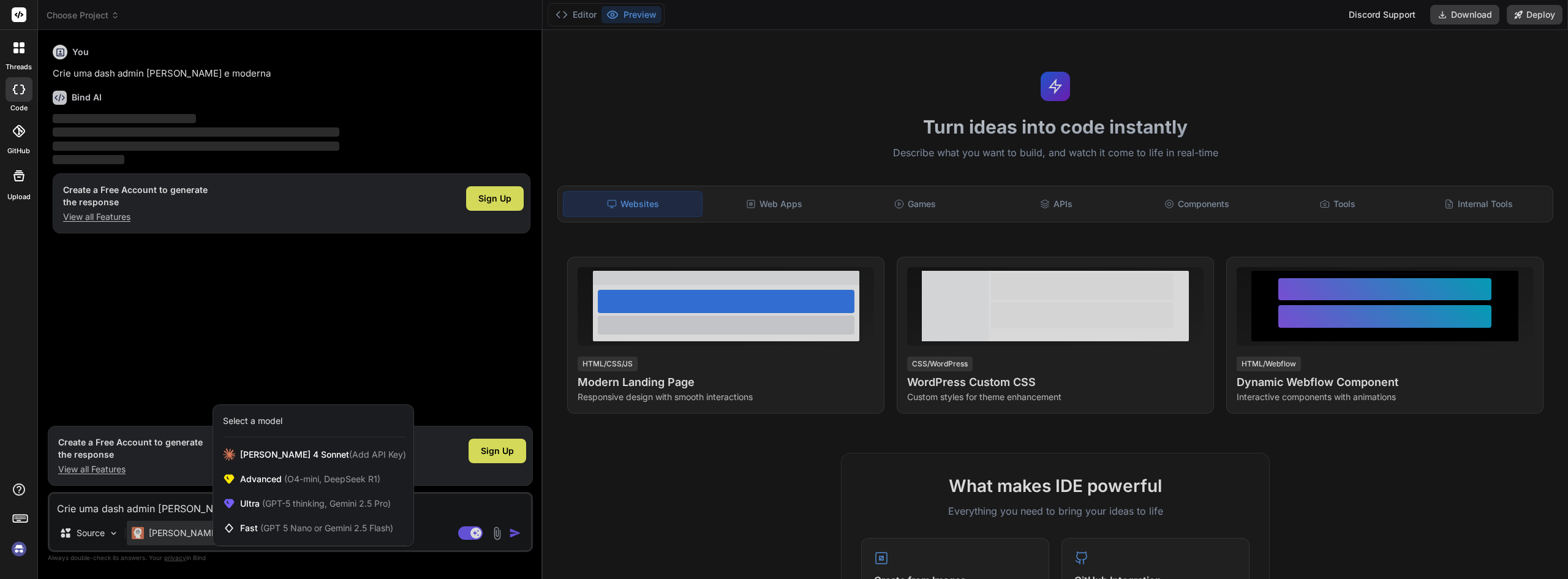
click at [512, 535] on div at bounding box center [784, 290] width 1568 height 579
type textarea "x"
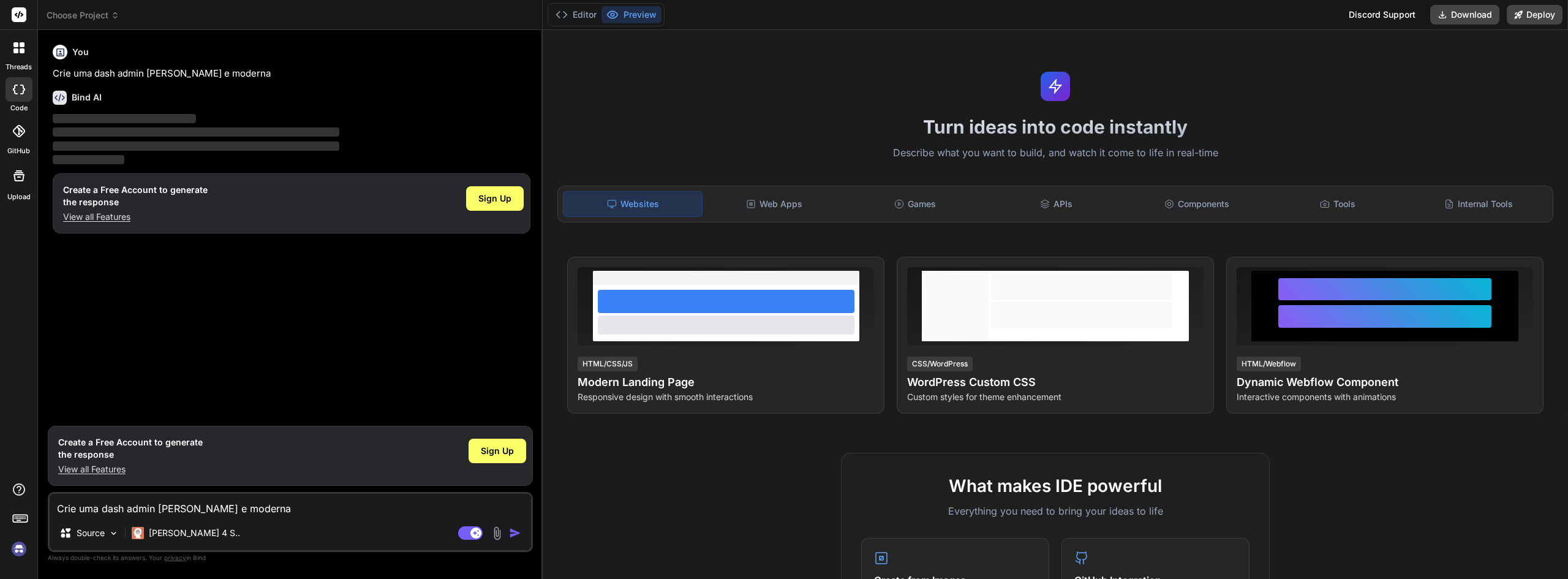
click at [515, 536] on img "button" at bounding box center [515, 533] width 12 height 12
click at [21, 54] on div at bounding box center [19, 48] width 26 height 26
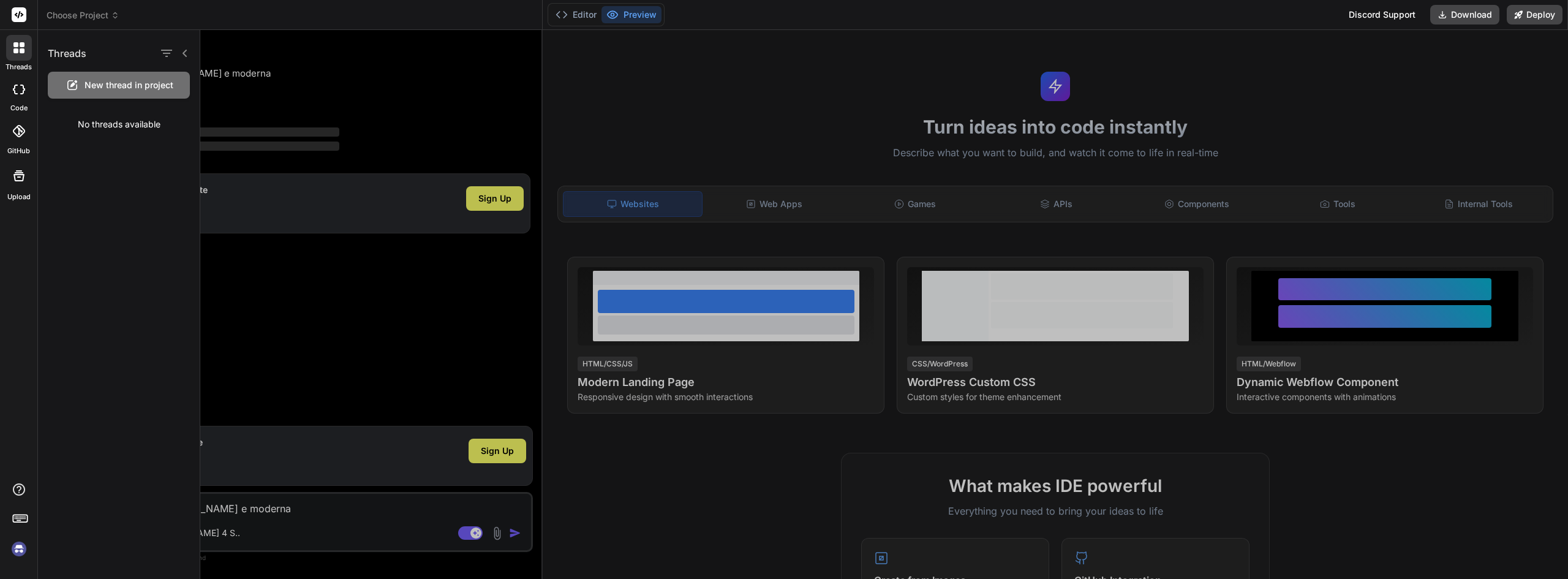
click at [283, 312] on div at bounding box center [883, 304] width 1367 height 548
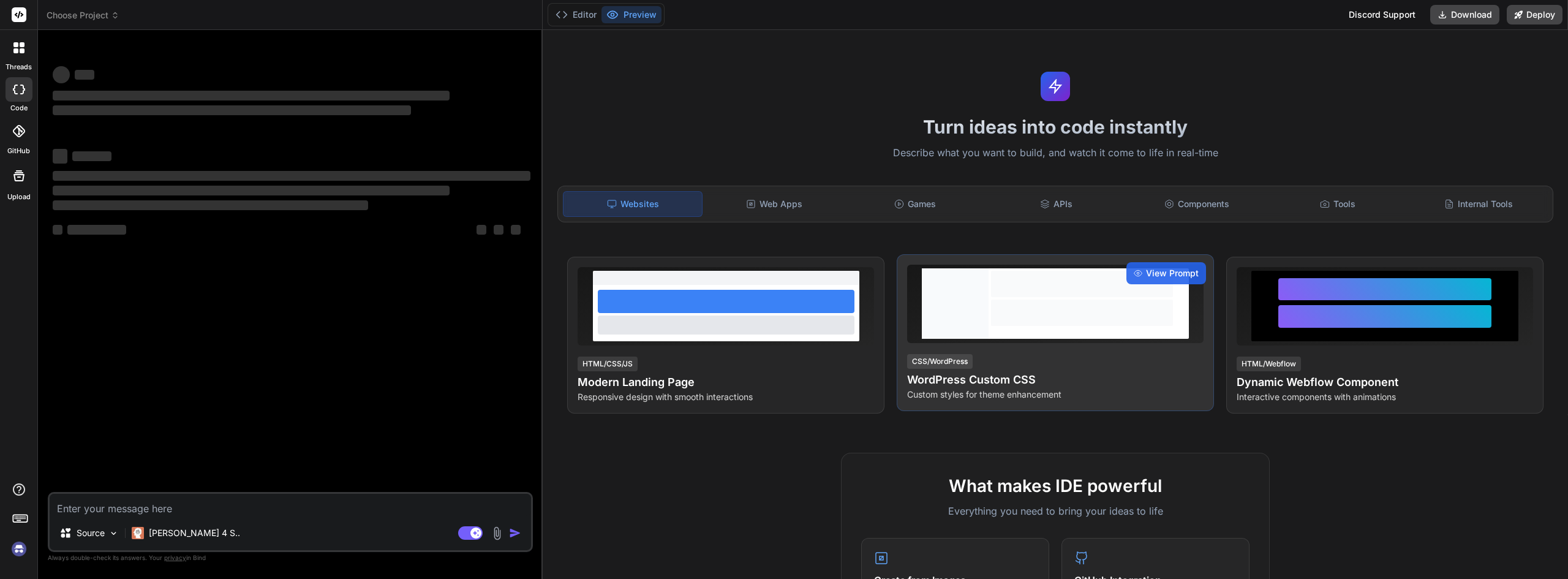
type textarea "x"
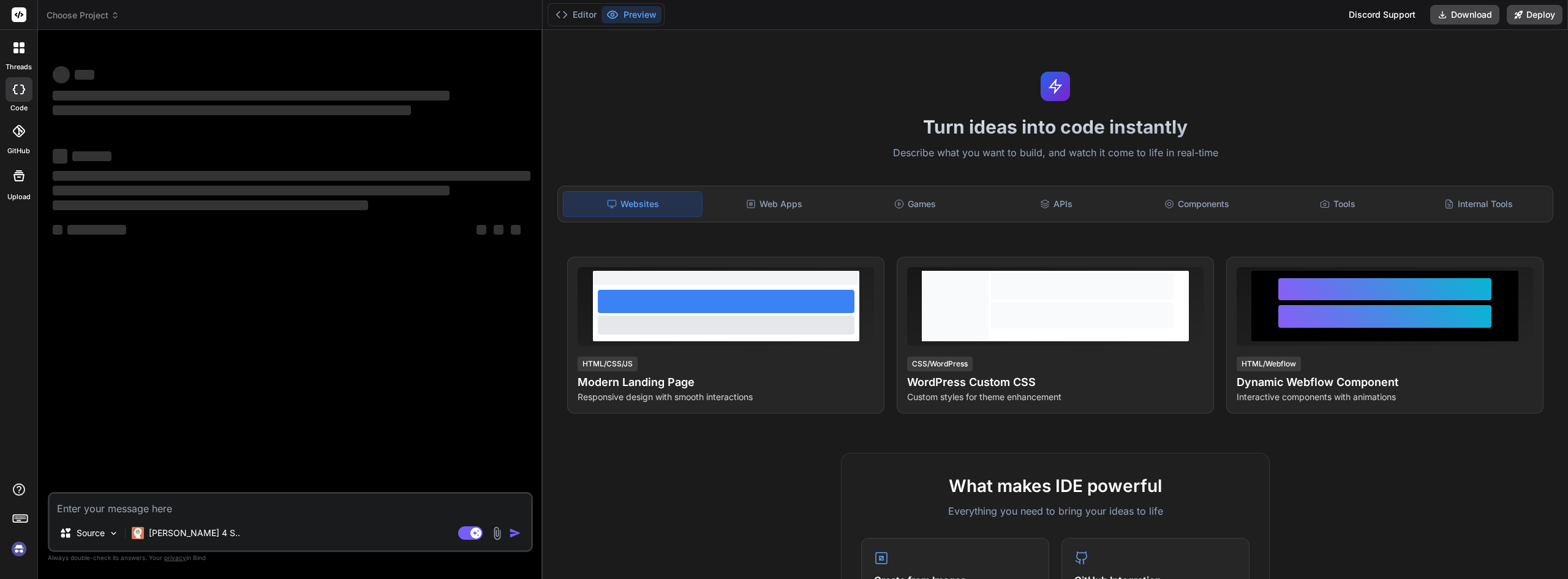
click at [93, 21] on span "Choose Project" at bounding box center [83, 15] width 73 height 12
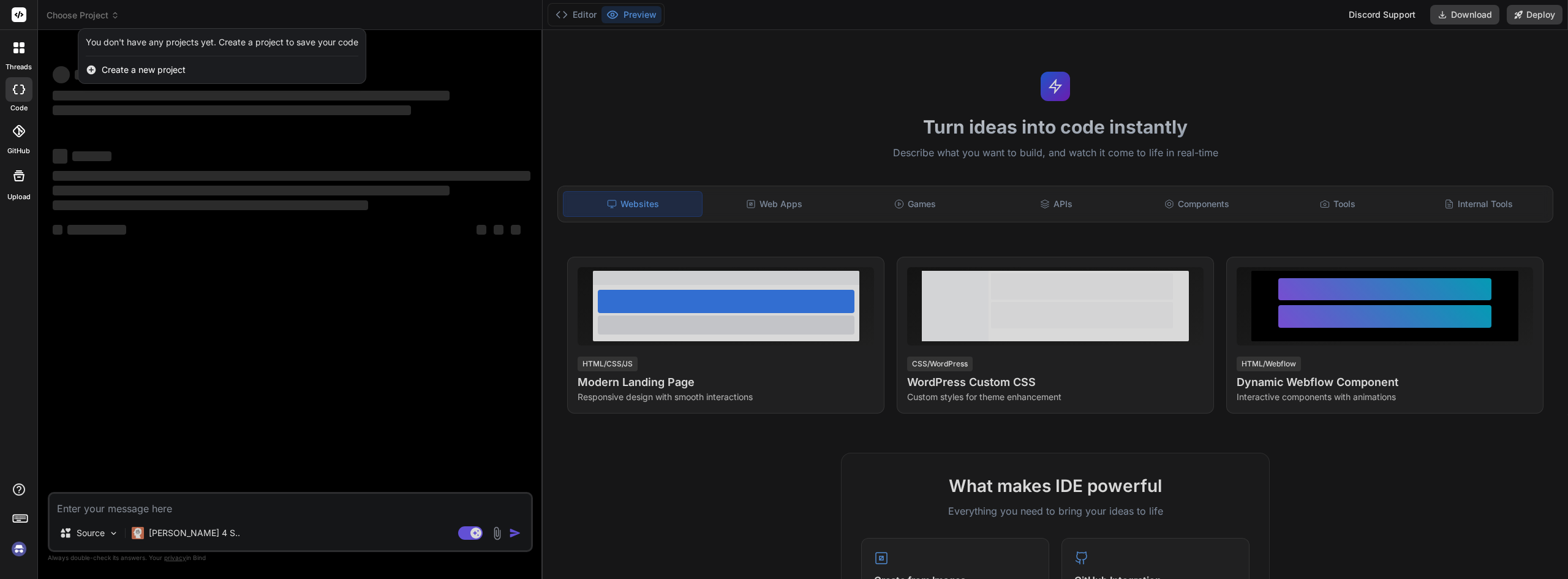
click at [298, 377] on div at bounding box center [784, 290] width 1568 height 579
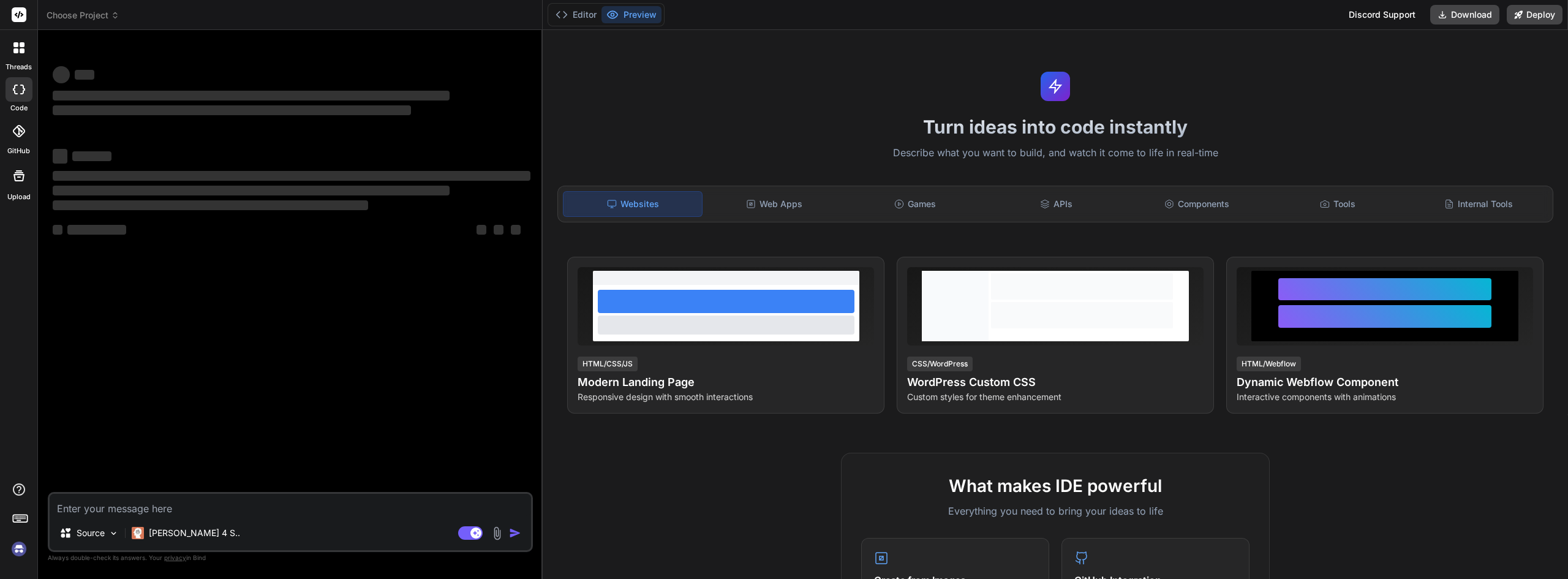
click at [261, 514] on textarea at bounding box center [290, 504] width 481 height 22
paste textarea "Crie uma dash admin bonita e moderna"
type textarea "Crie uma dash admin bonita e moderna"
type textarea "x"
type textarea "Crie uma dash admin bonita e moderna"
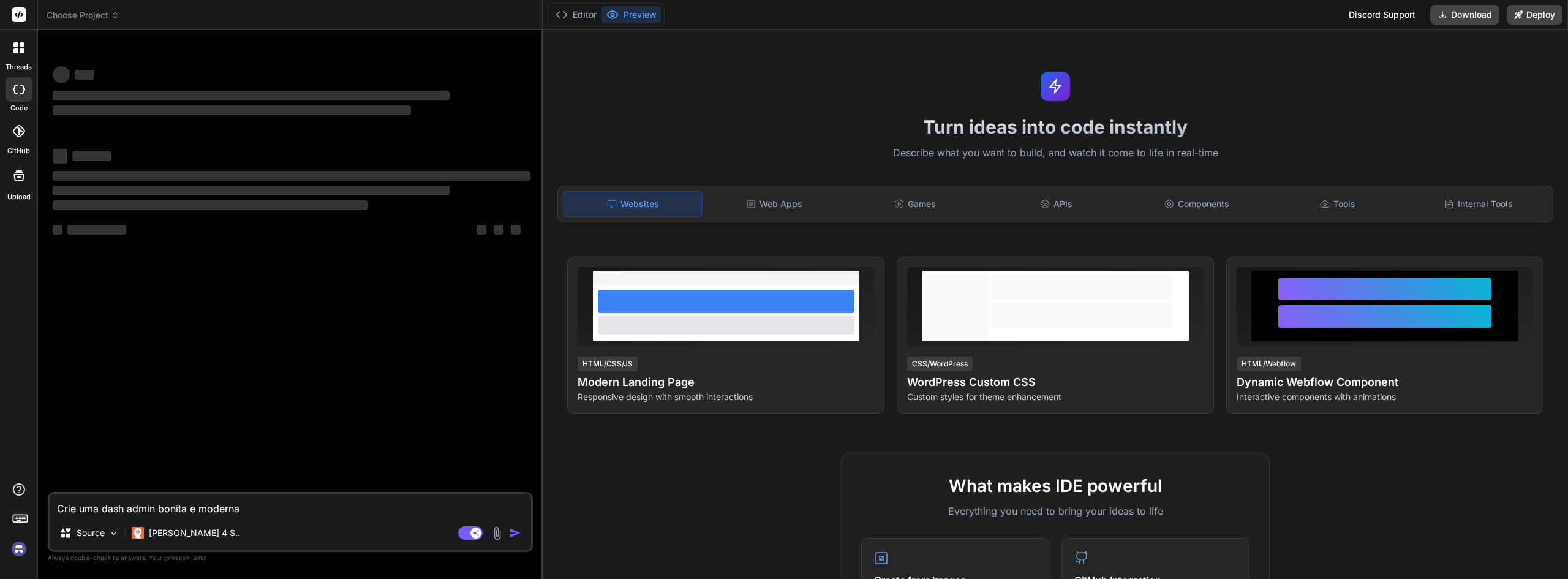
type textarea "x"
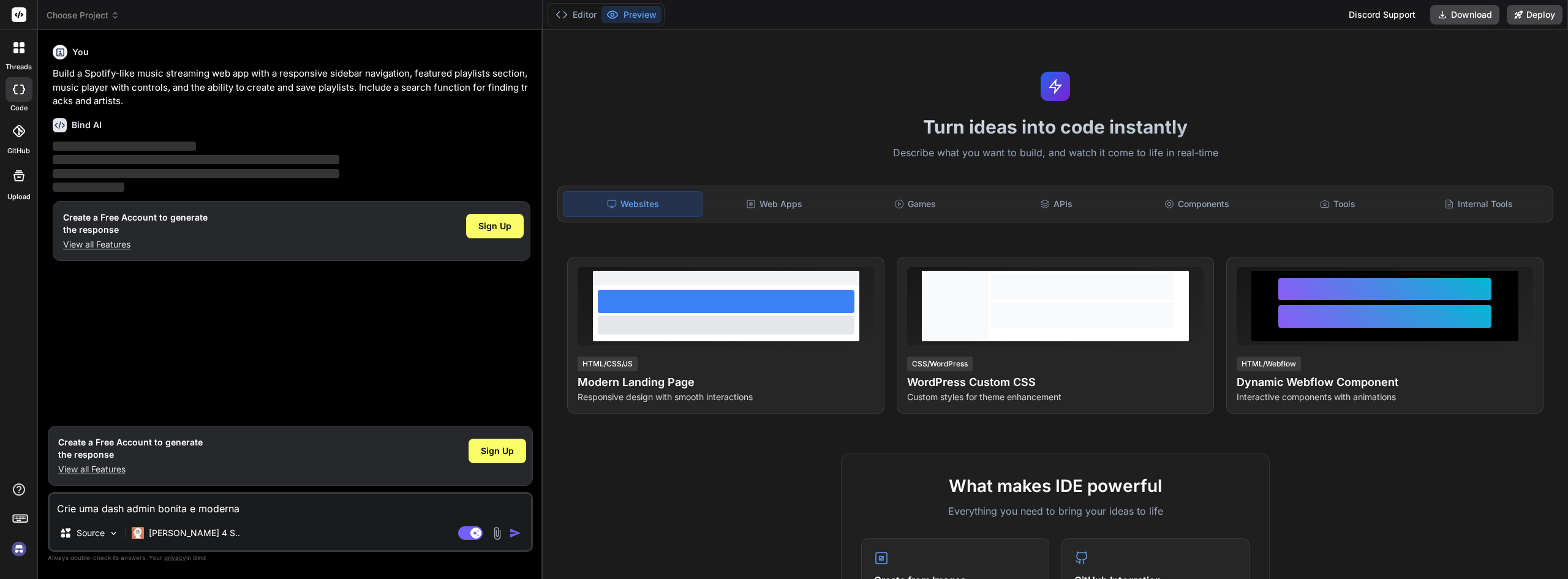
click at [512, 535] on img "button" at bounding box center [515, 533] width 12 height 12
click at [90, 467] on p "View all Features" at bounding box center [130, 469] width 145 height 12
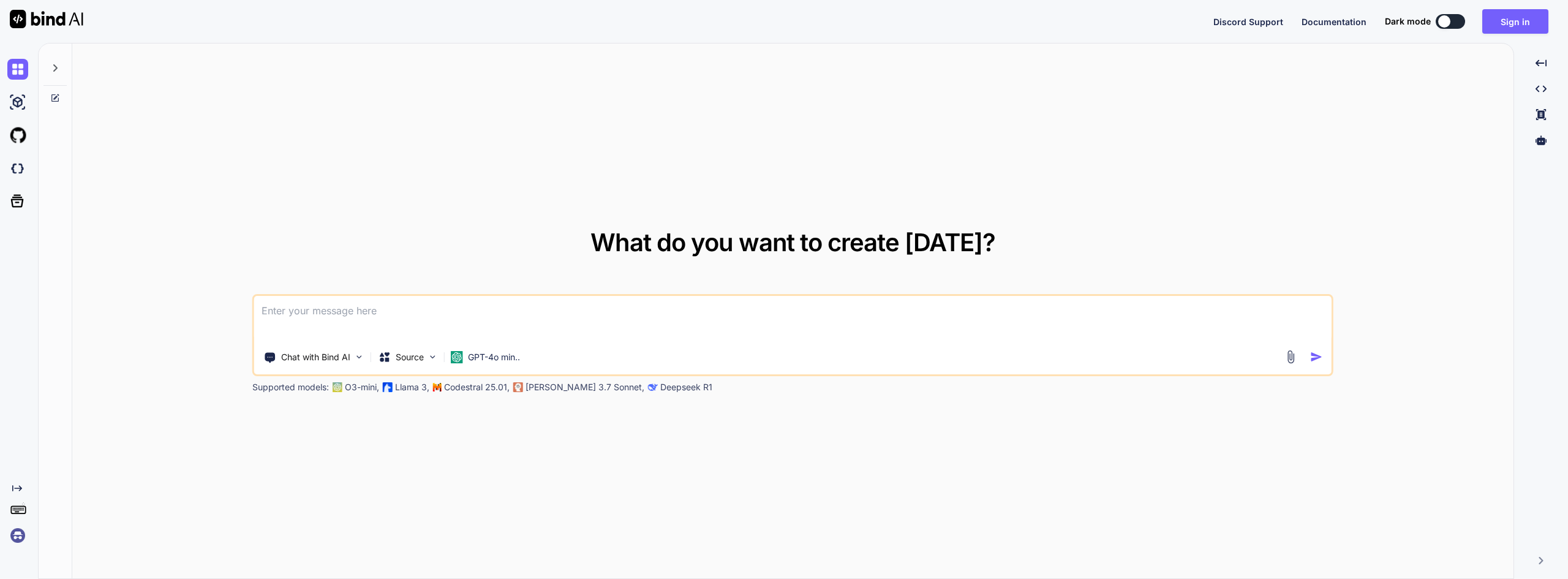
click at [366, 316] on textarea at bounding box center [793, 318] width 1077 height 45
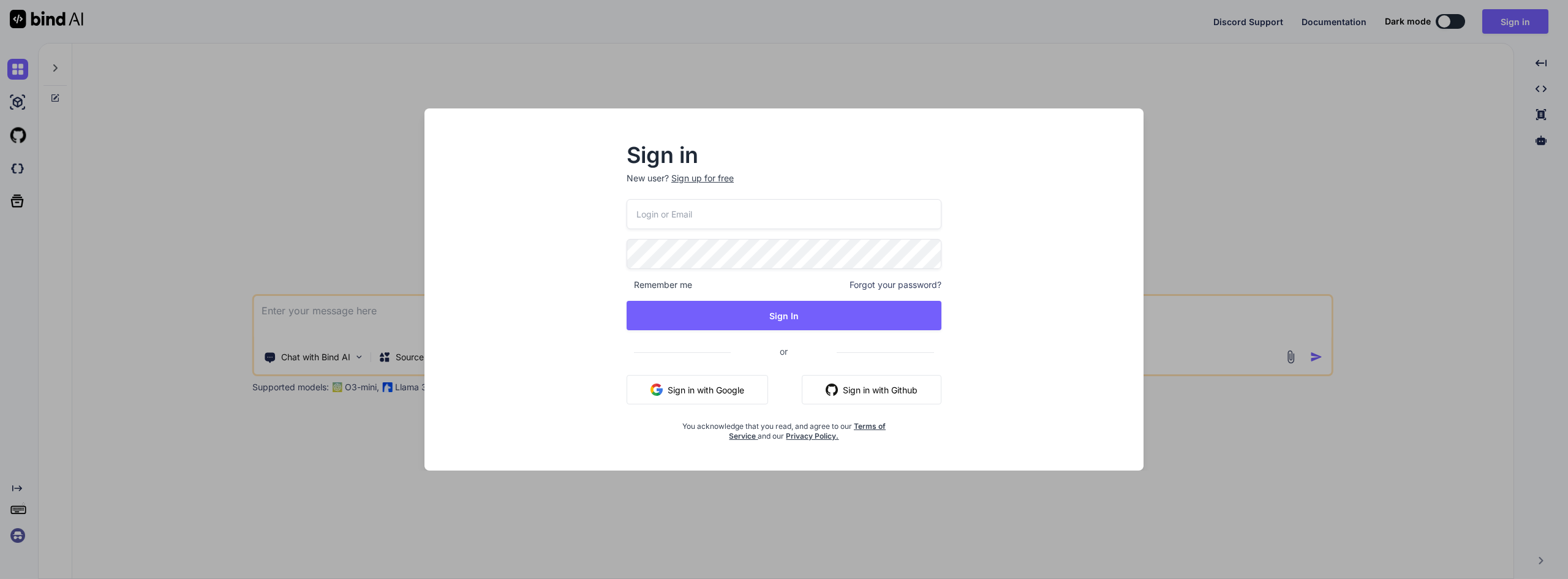
click at [714, 388] on button "Sign in with Google" at bounding box center [697, 389] width 142 height 29
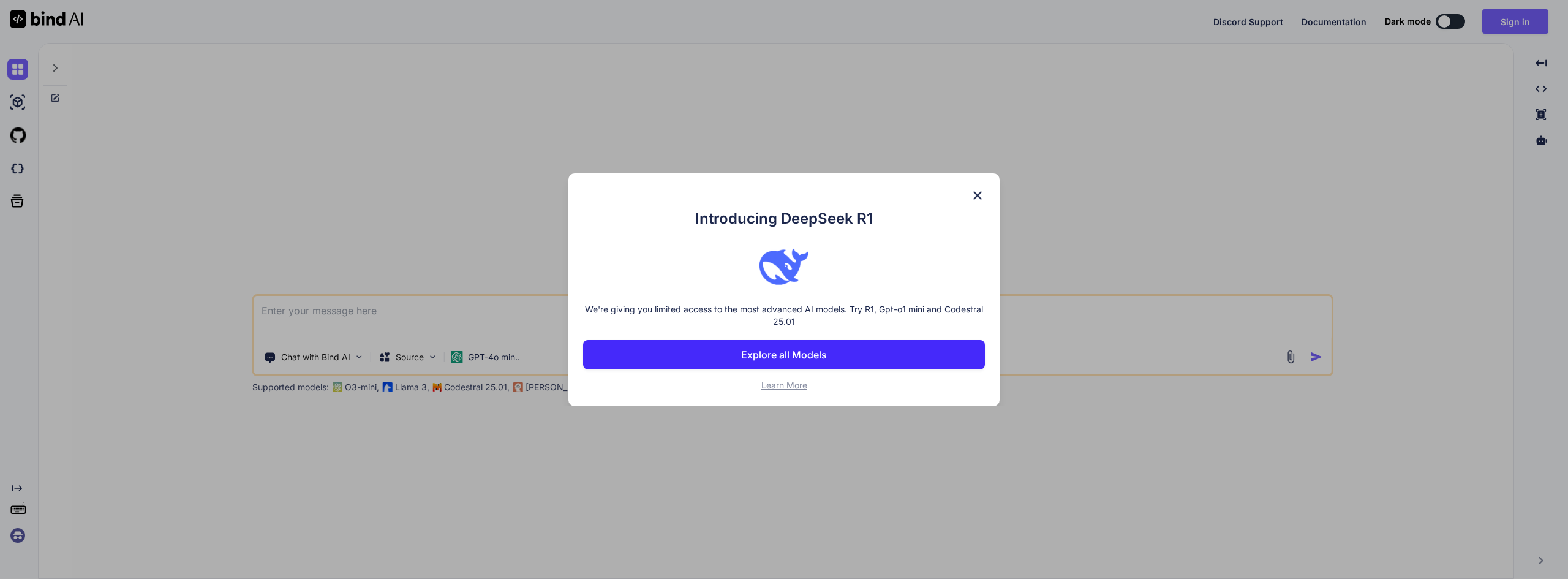
click at [975, 200] on img at bounding box center [977, 195] width 15 height 15
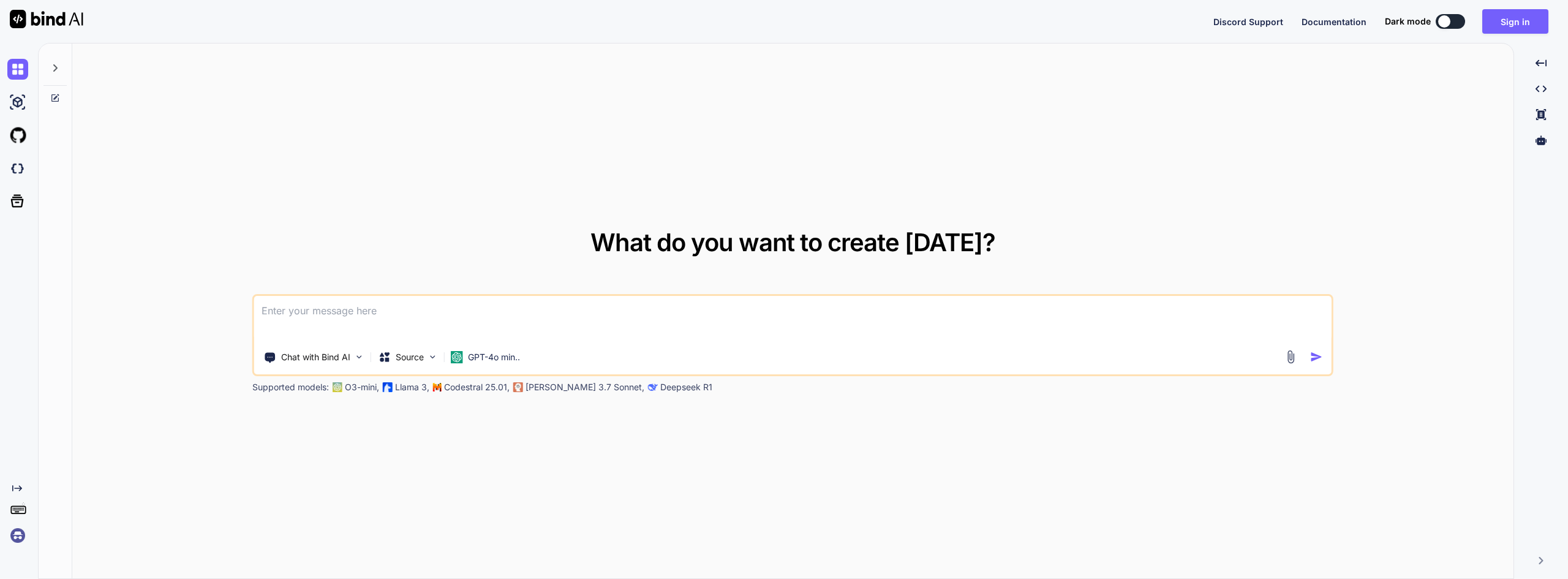
click at [438, 316] on textarea at bounding box center [793, 318] width 1077 height 45
paste textarea
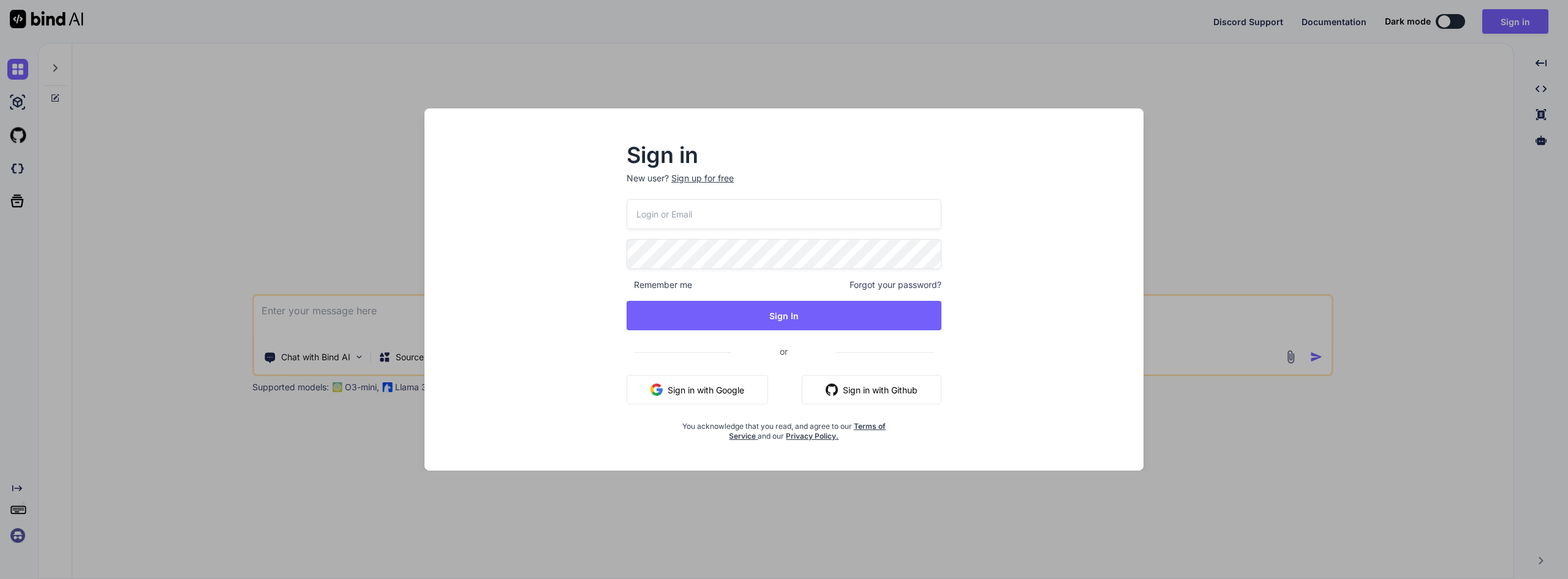
click at [692, 376] on button "Sign in with Google" at bounding box center [697, 389] width 142 height 29
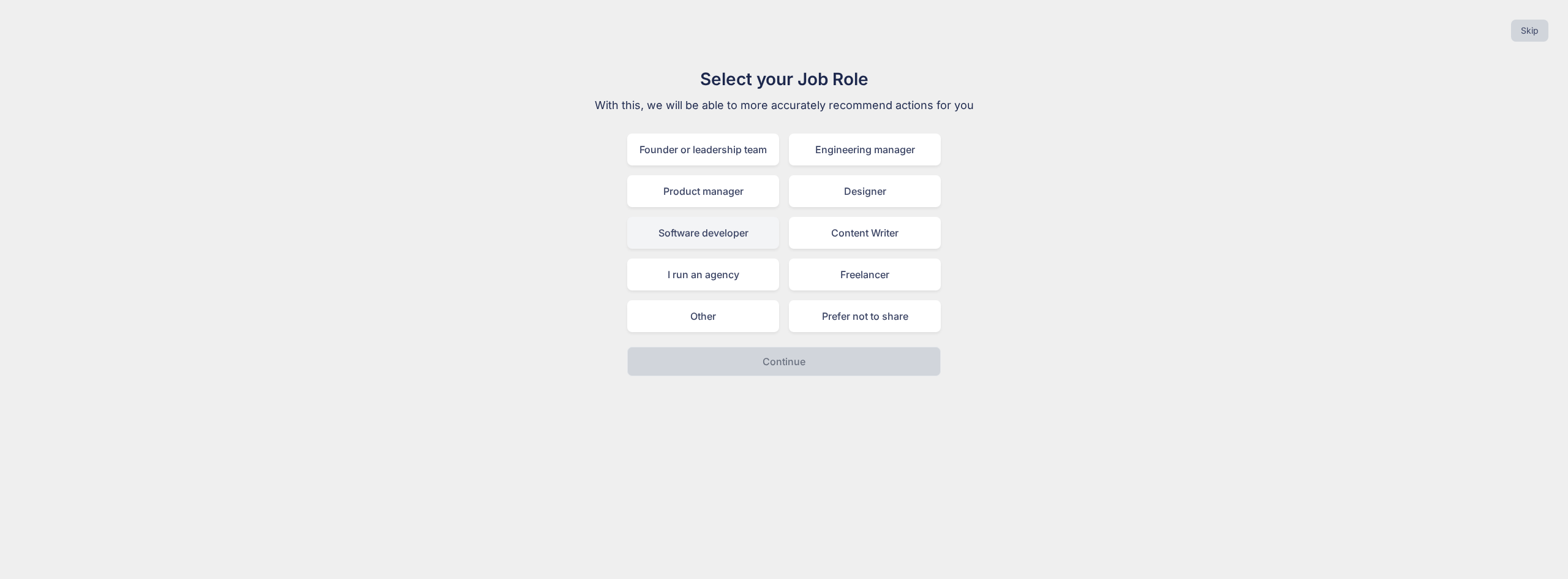
click at [718, 227] on div "Software developer" at bounding box center [703, 233] width 152 height 32
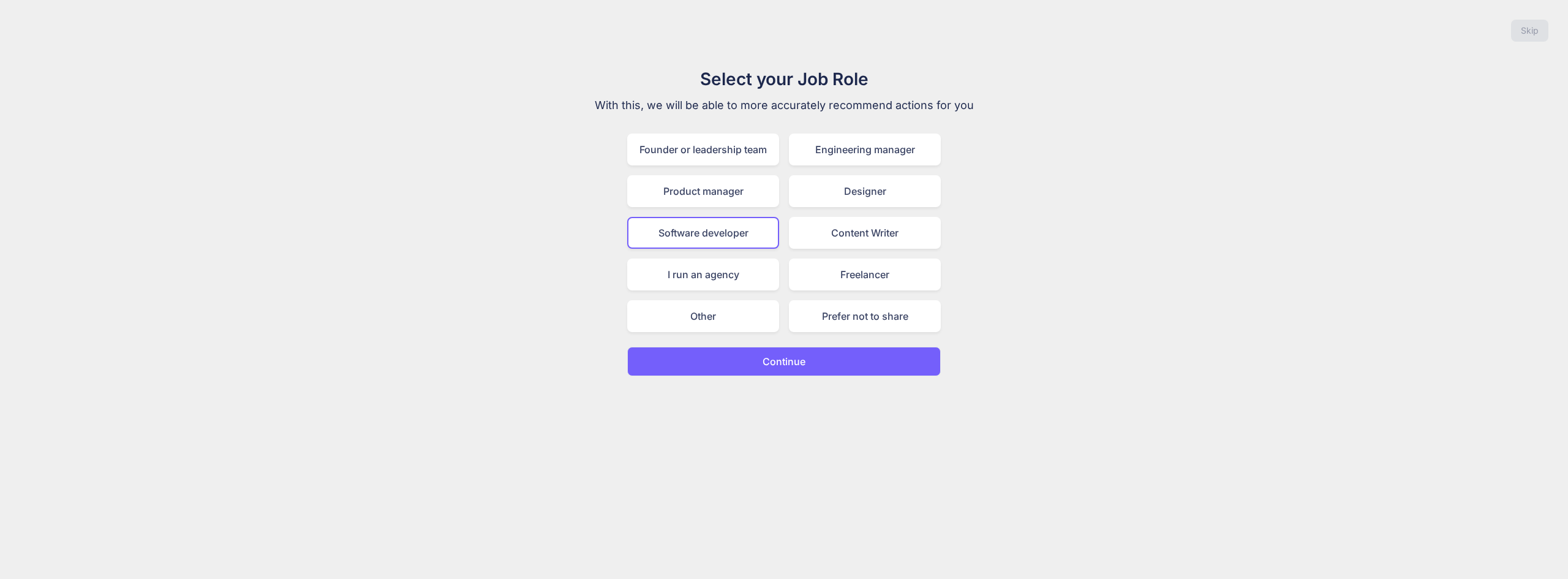
click at [757, 362] on button "Continue" at bounding box center [784, 361] width 313 height 29
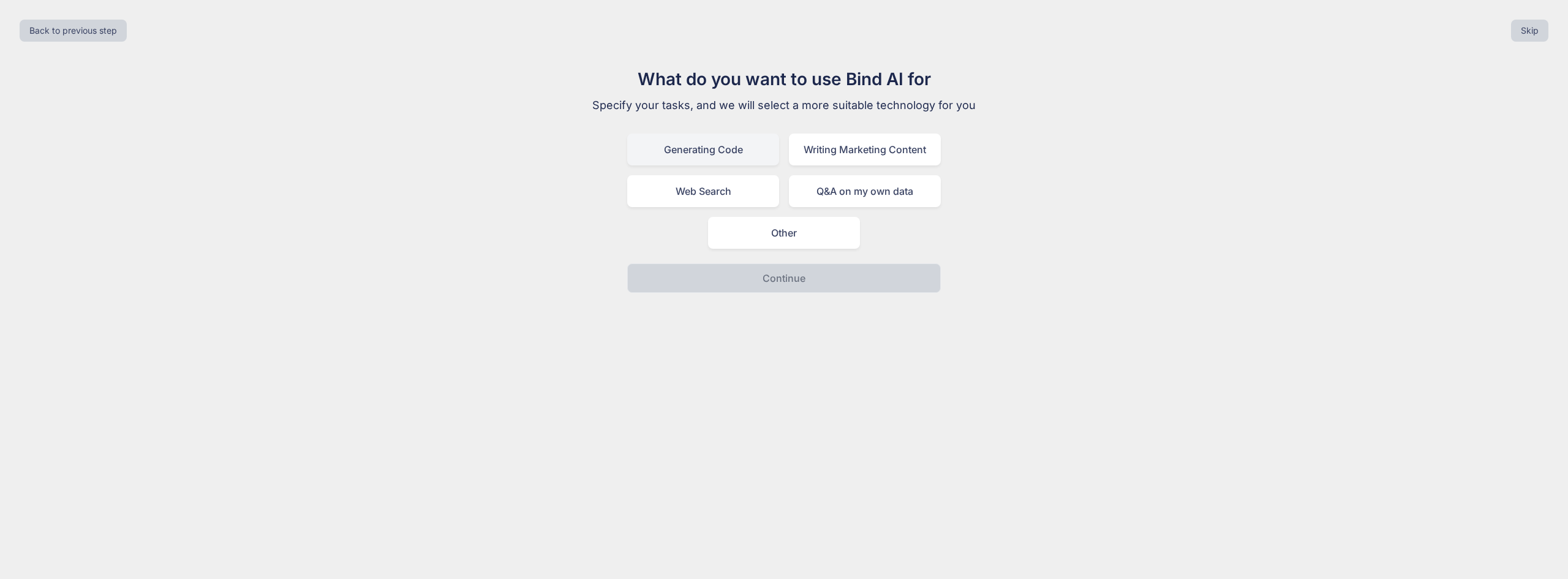
click at [735, 155] on div "Generating Code" at bounding box center [703, 149] width 152 height 32
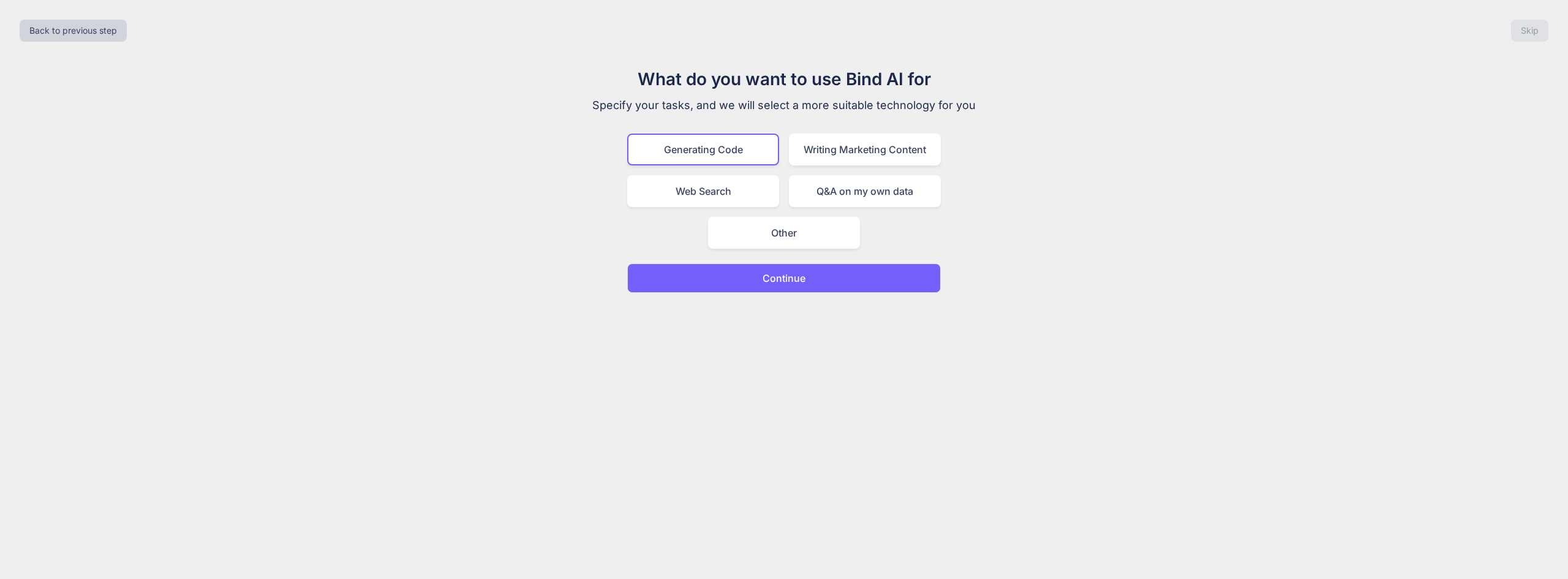
click at [803, 269] on button "Continue" at bounding box center [784, 278] width 313 height 29
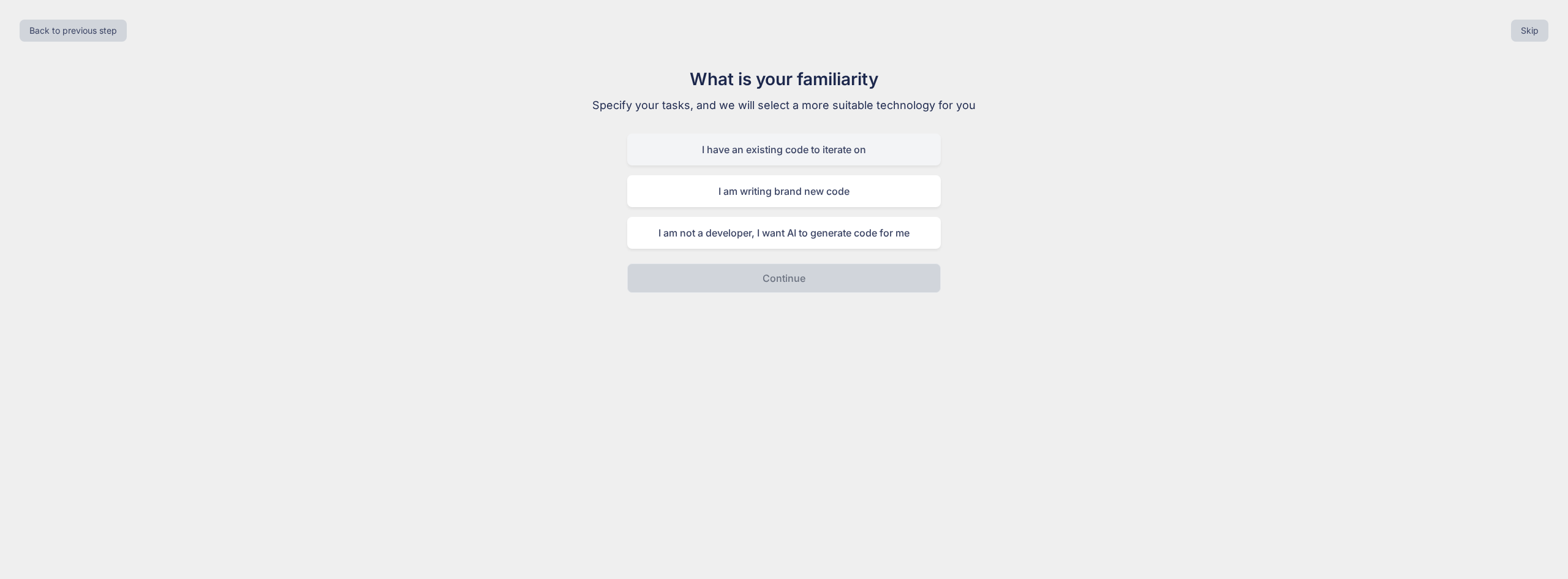
click at [747, 148] on div "I have an existing code to iterate on" at bounding box center [784, 149] width 313 height 32
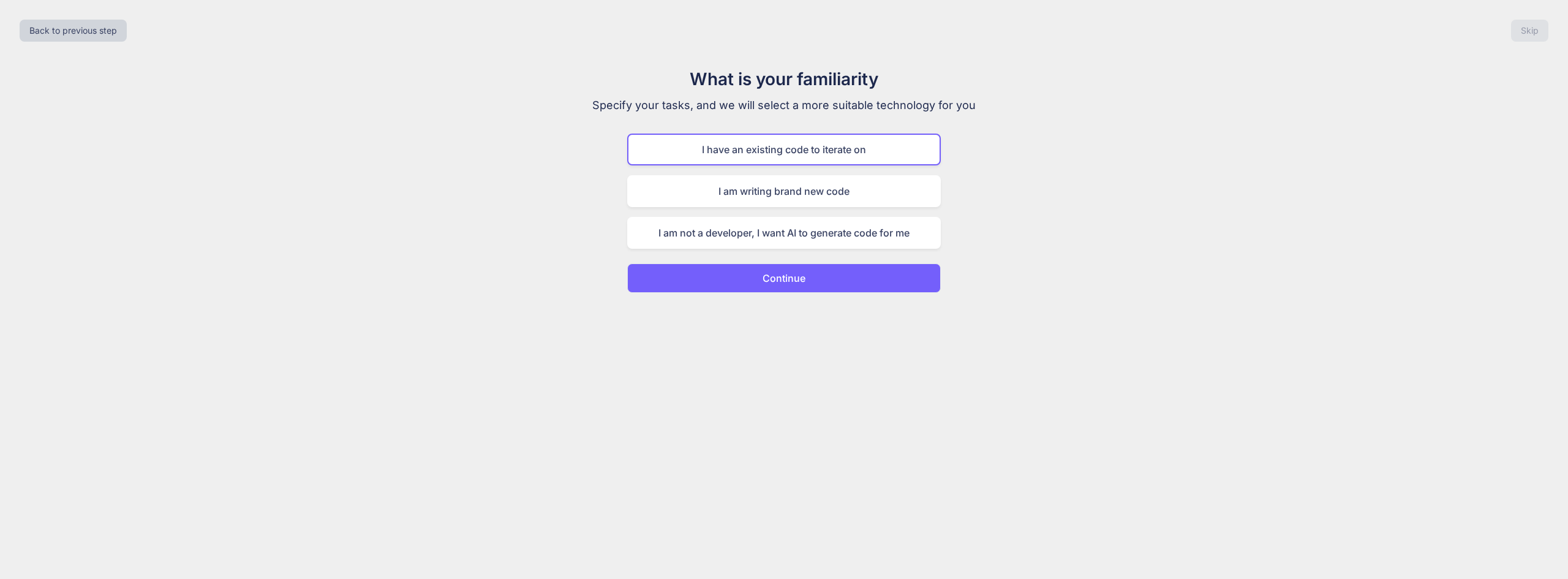
click at [797, 279] on p "Continue" at bounding box center [784, 277] width 43 height 15
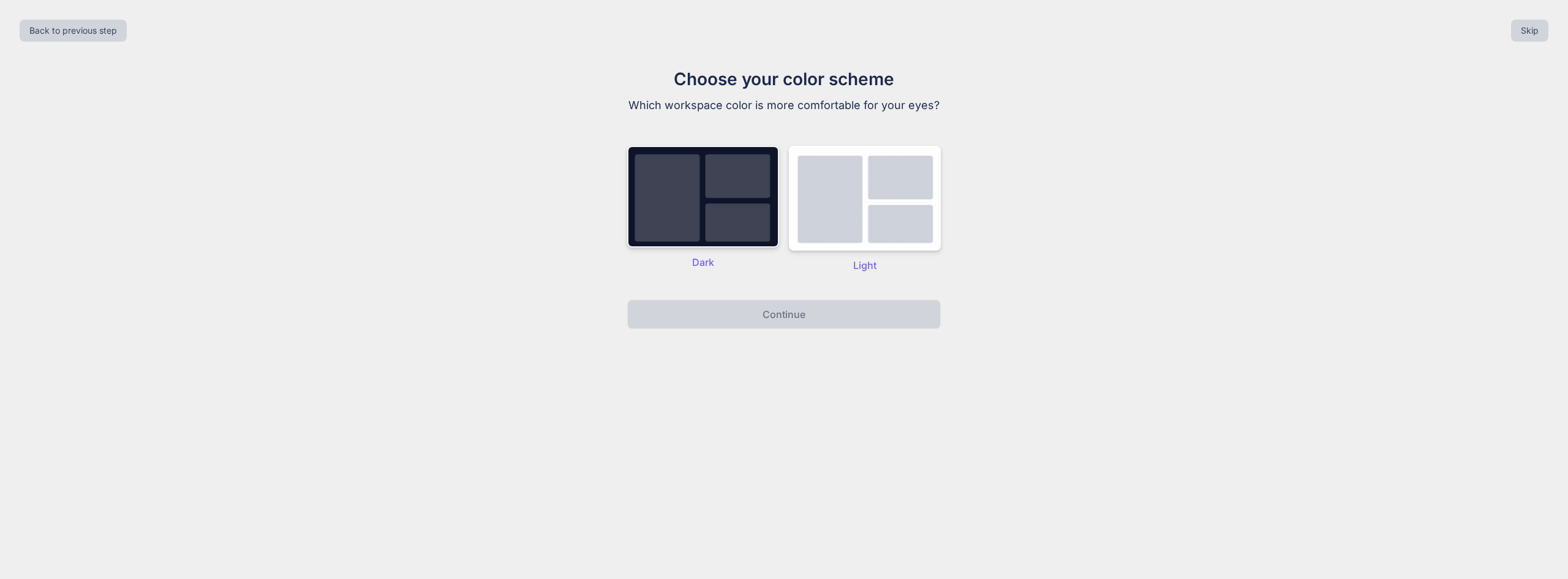
click at [748, 221] on img at bounding box center [703, 196] width 152 height 102
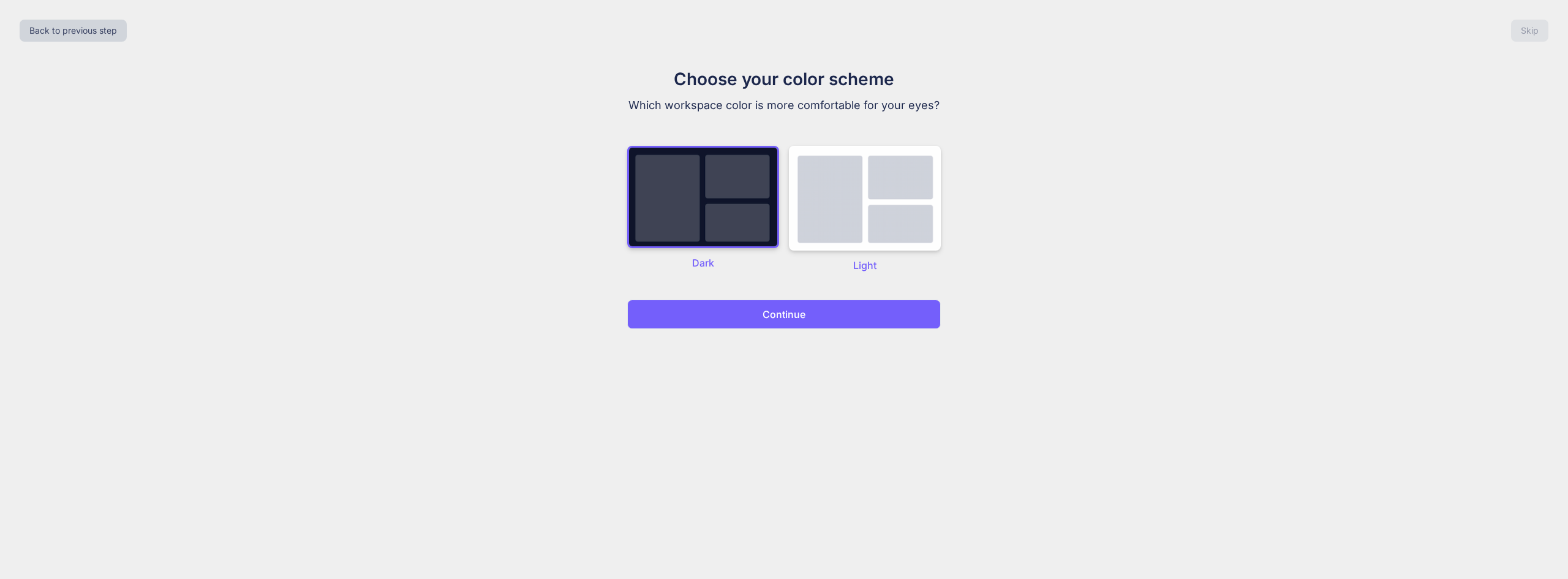
click at [774, 307] on p "Continue" at bounding box center [784, 314] width 43 height 15
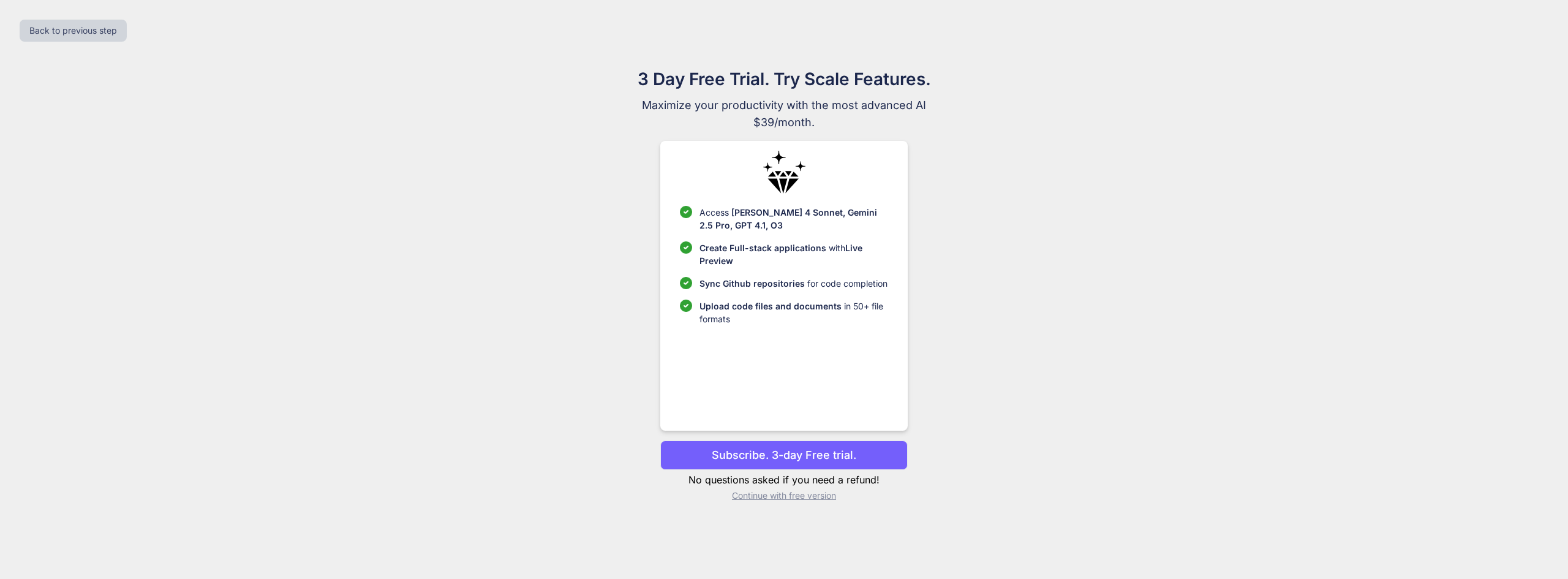
click at [702, 316] on p "Upload code files and documents in 50+ file formats" at bounding box center [793, 312] width 188 height 26
click at [789, 456] on p "Subscribe. 3-day Free trial." at bounding box center [784, 455] width 145 height 17
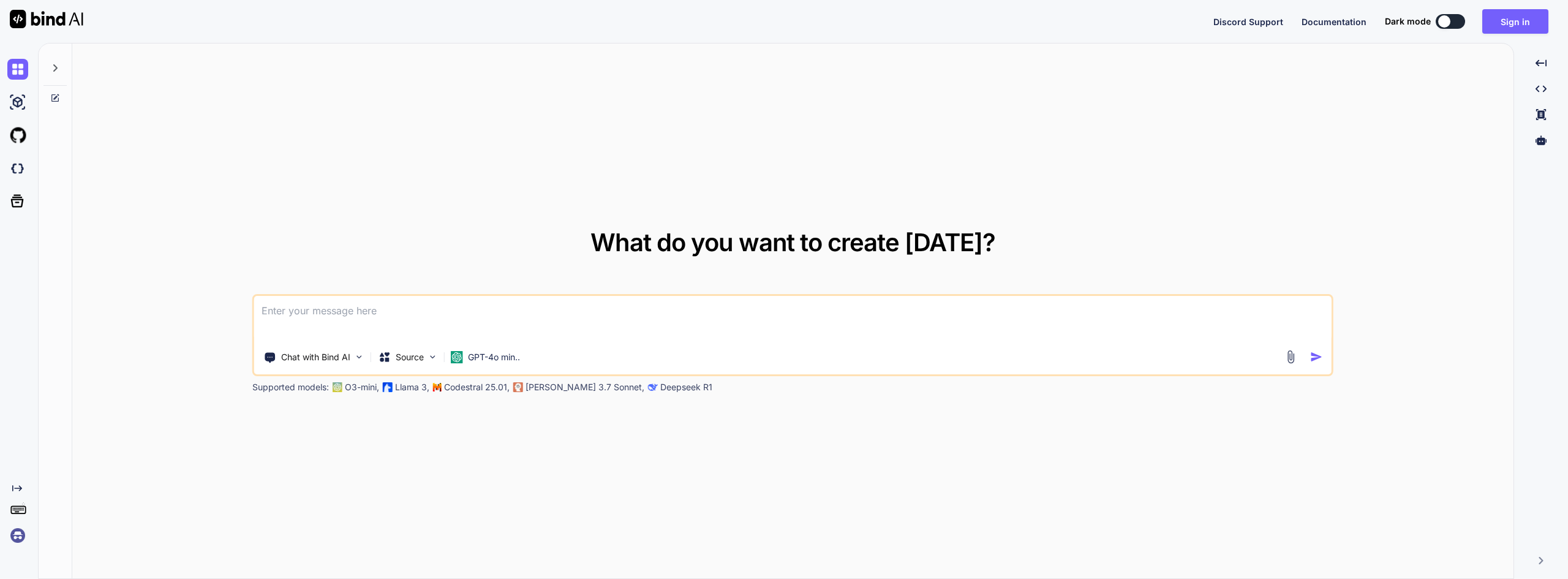
click at [321, 316] on textarea at bounding box center [793, 318] width 1077 height 45
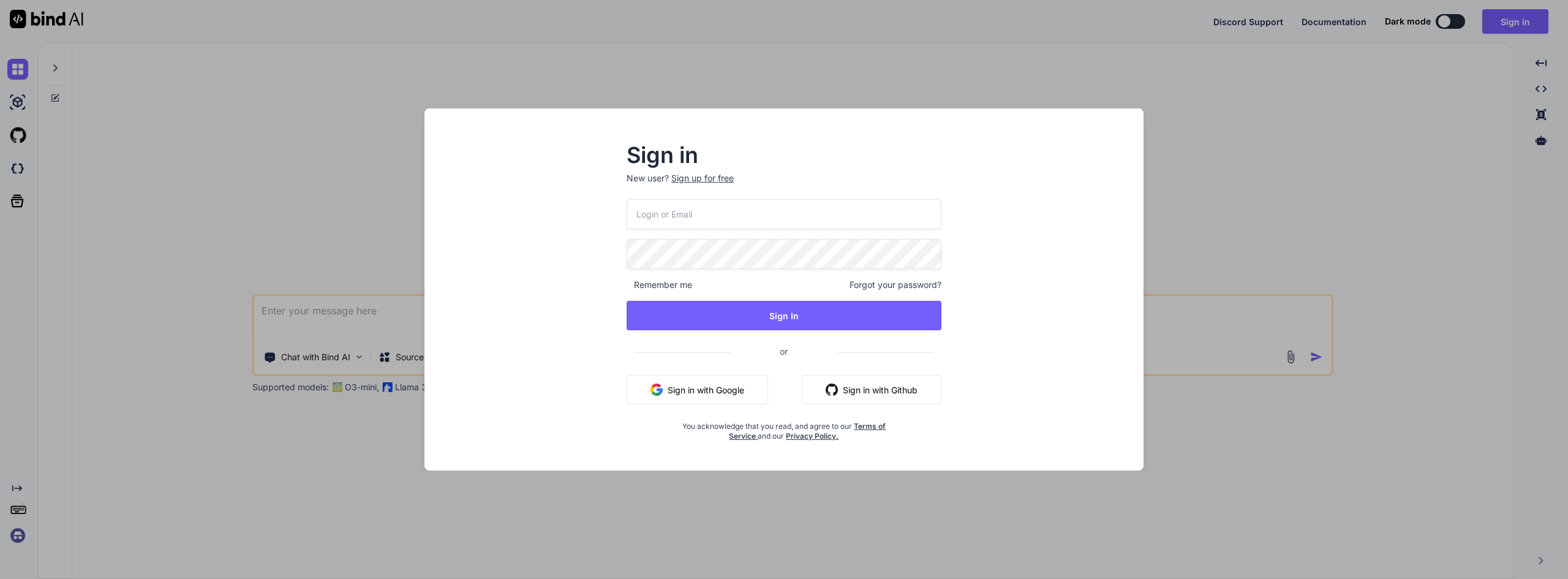
click at [1236, 135] on div "Sign in New user? Sign up for free Remember me Forgot your password? Sign In or…" at bounding box center [784, 290] width 1568 height 579
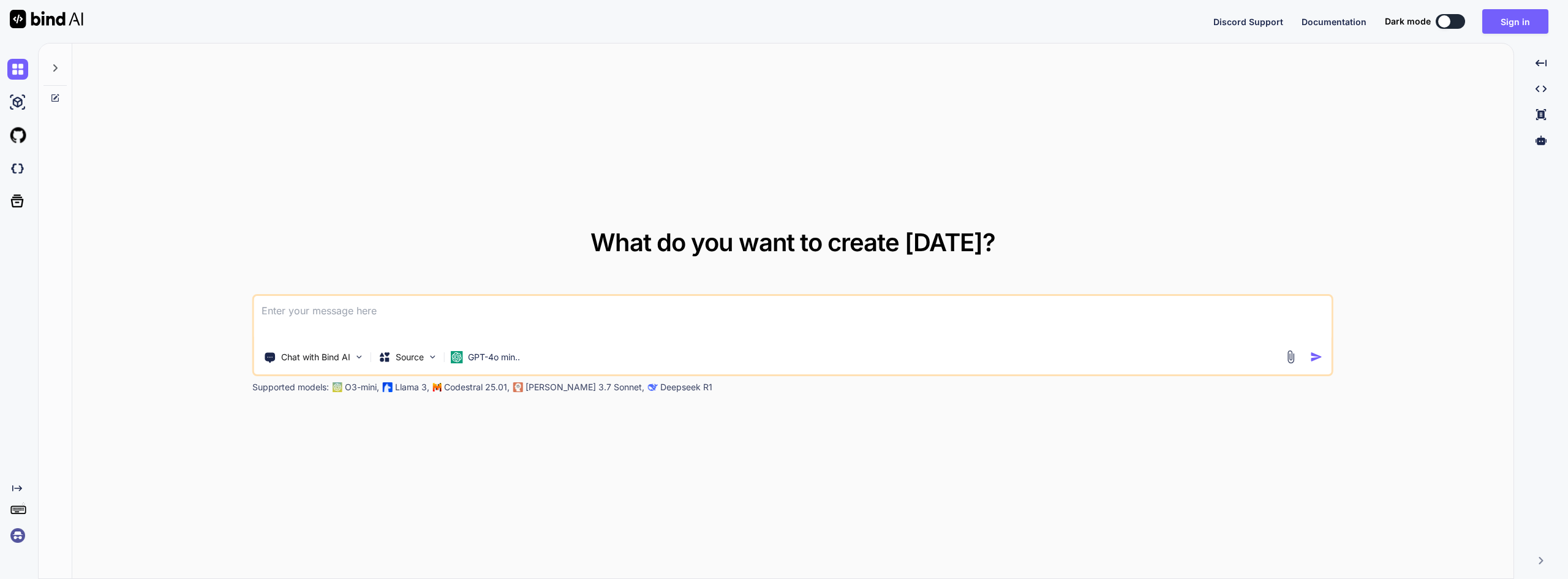
click at [334, 329] on textarea at bounding box center [793, 318] width 1077 height 45
paste textarea
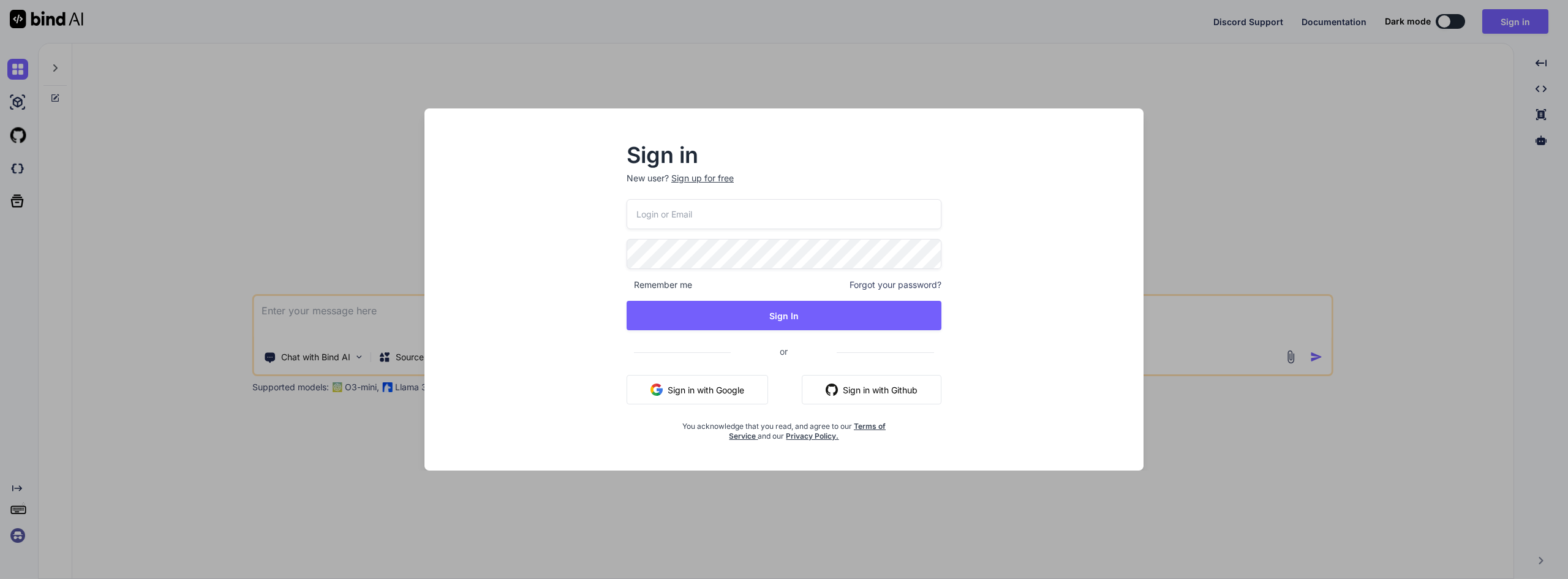
click at [1315, 214] on div "Sign in New user? Sign up for free Remember me Forgot your password? Sign In or…" at bounding box center [784, 290] width 1568 height 579
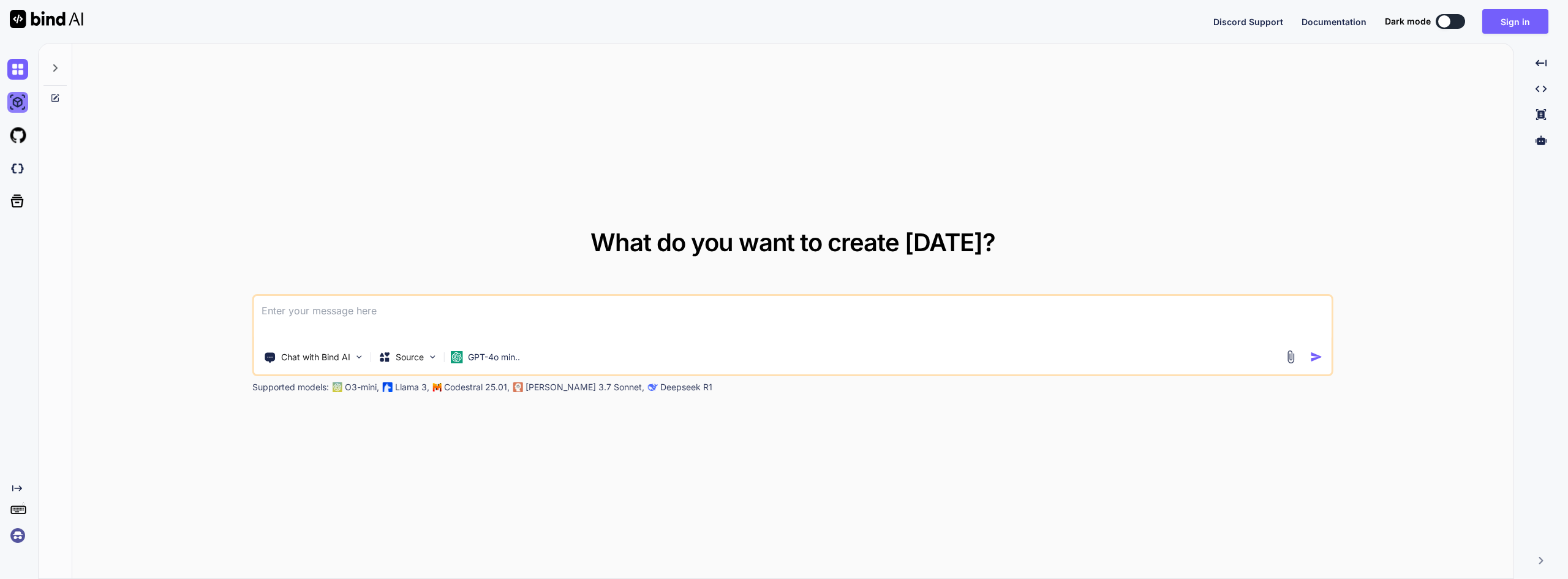
click at [17, 94] on img at bounding box center [18, 102] width 21 height 21
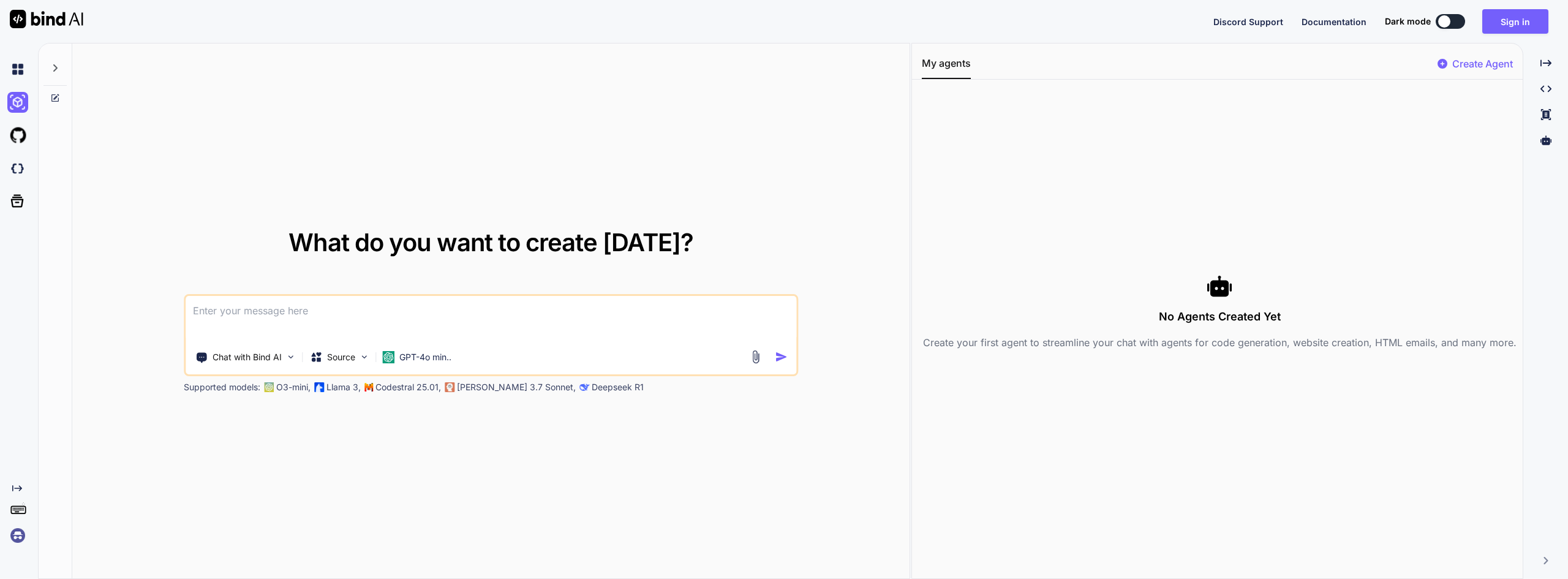
click at [258, 344] on div "Chat with Bind AI Source GPT-4o min.." at bounding box center [491, 335] width 614 height 82
click at [257, 353] on p "Chat with Bind AI" at bounding box center [247, 357] width 69 height 12
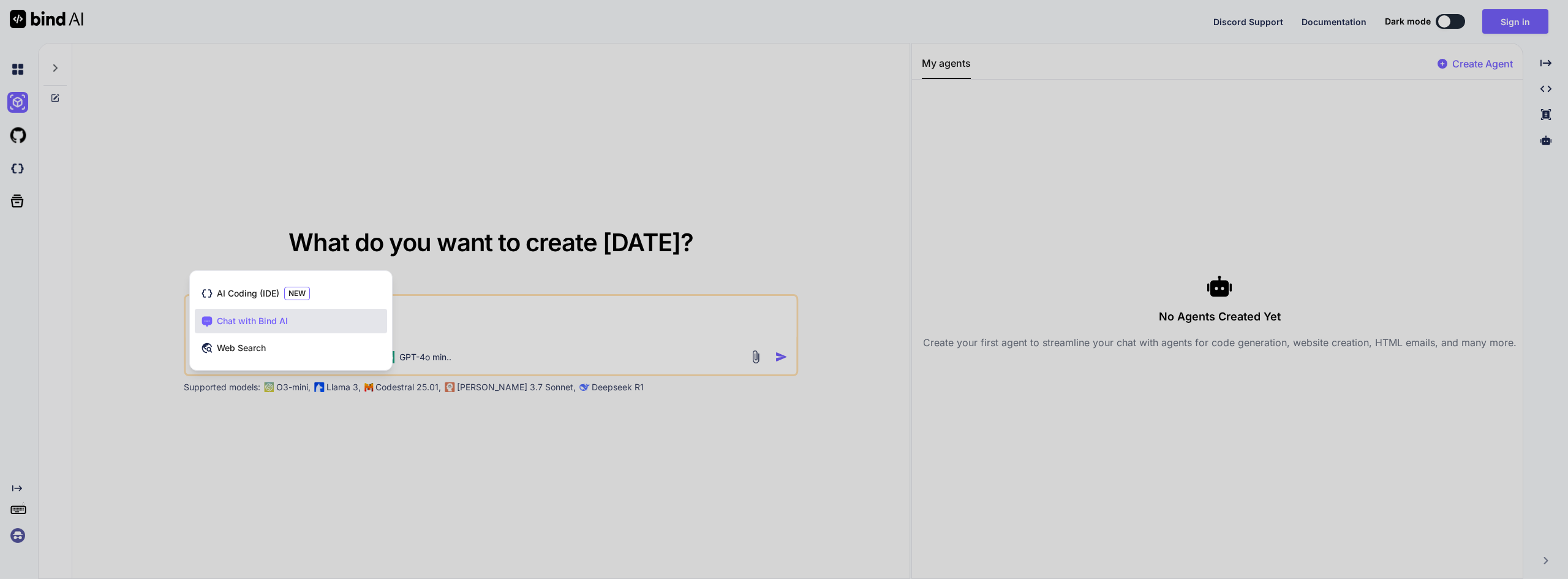
click at [268, 164] on div at bounding box center [784, 290] width 1568 height 579
type textarea "x"
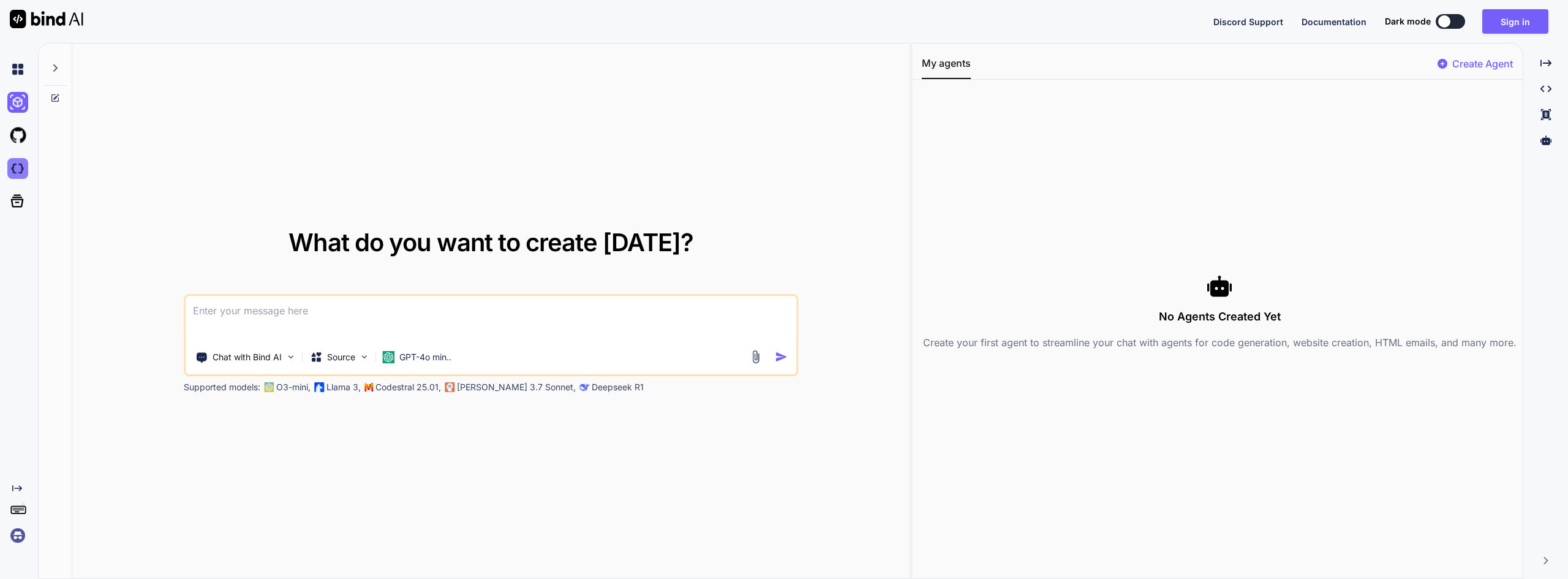
click at [28, 166] on img at bounding box center [18, 168] width 21 height 21
click at [26, 69] on img at bounding box center [18, 69] width 21 height 21
click at [340, 353] on p "Source" at bounding box center [341, 357] width 28 height 12
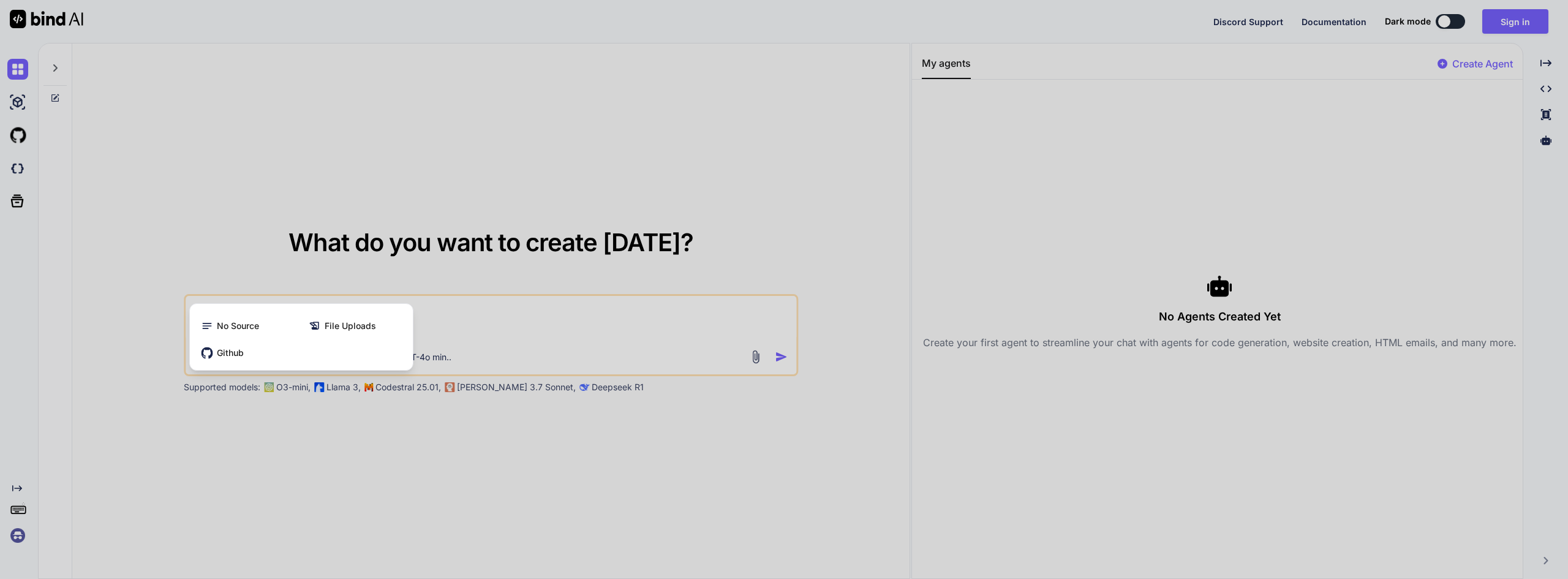
click at [478, 331] on div at bounding box center [784, 290] width 1568 height 579
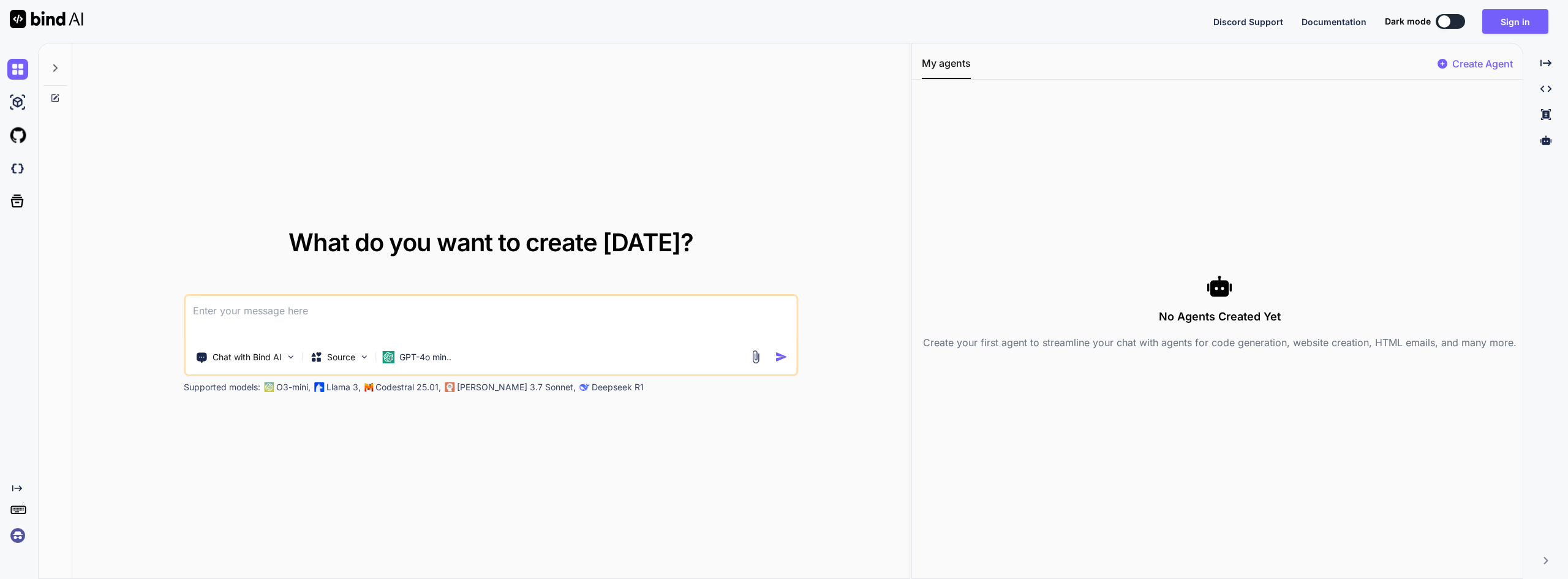
click at [386, 328] on textarea at bounding box center [490, 318] width 611 height 45
paste textarea
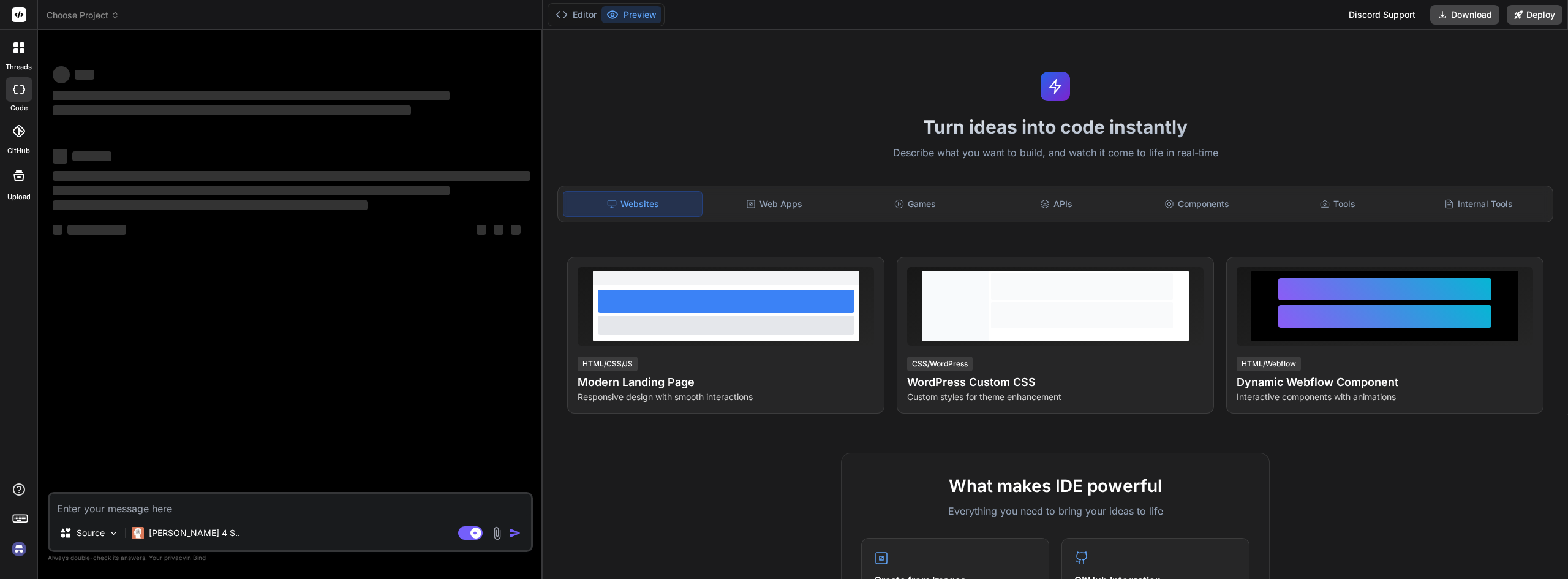
type textarea "x"
